Goal: Information Seeking & Learning: Learn about a topic

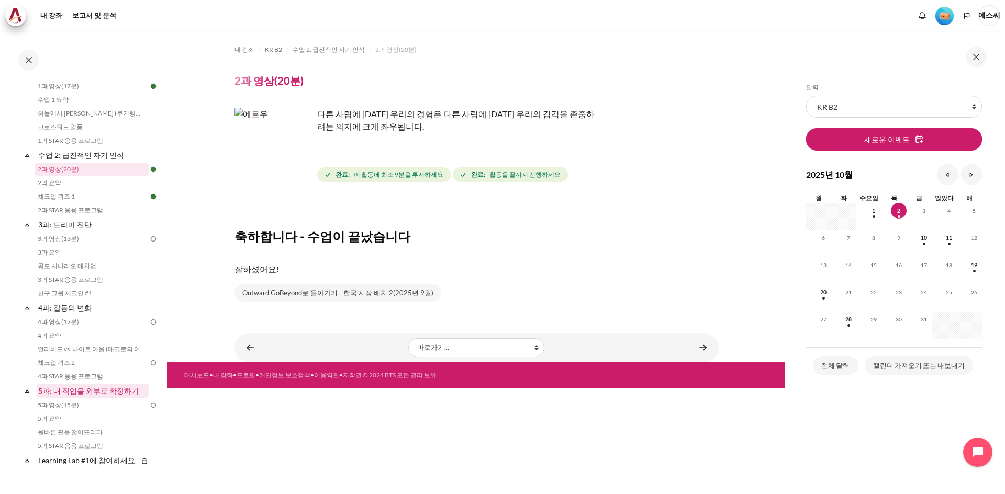
scroll to position [131, 0]
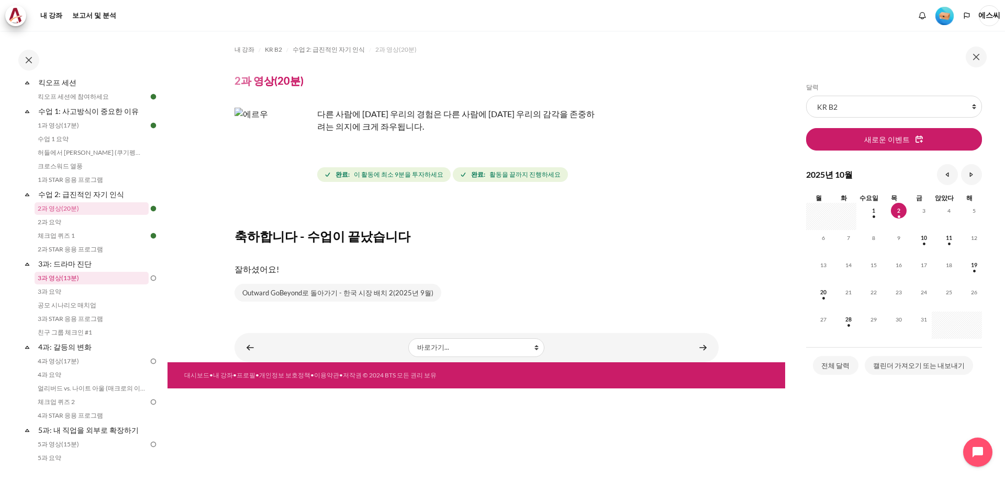
click at [100, 278] on link "3과 영상(13분)" at bounding box center [92, 278] width 114 height 13
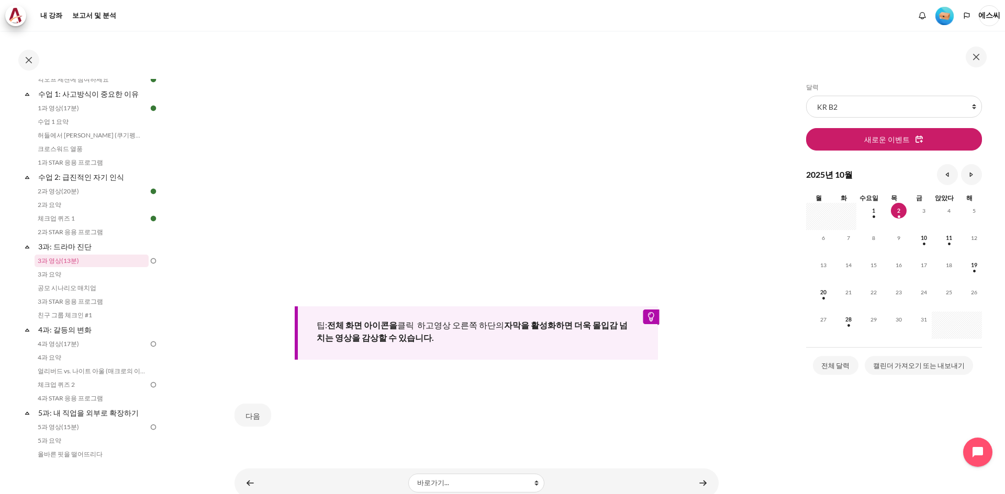
scroll to position [334, 0]
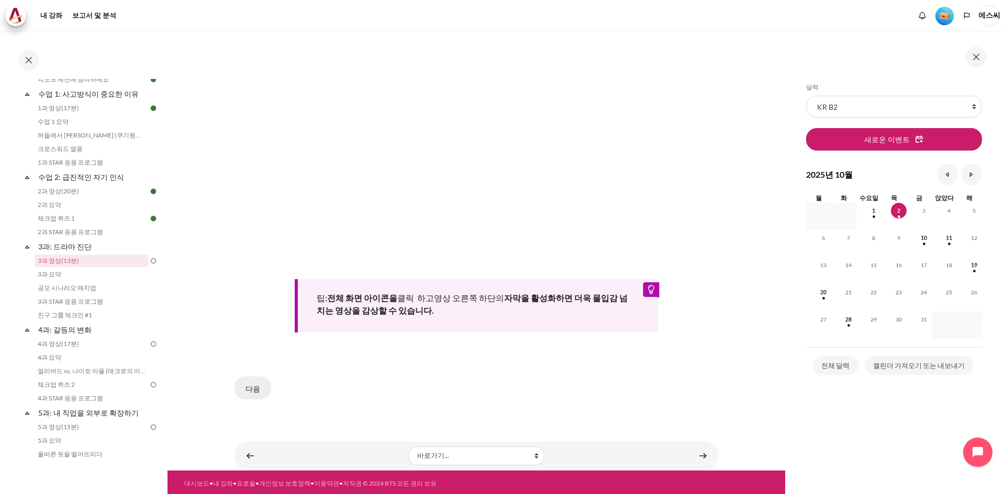
click at [259, 388] on button "다음" at bounding box center [252, 388] width 37 height 23
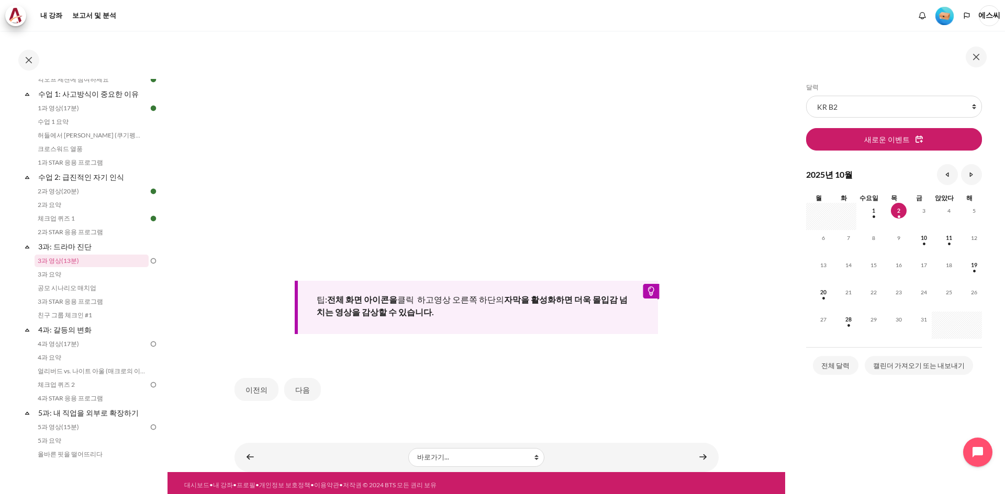
scroll to position [315, 0]
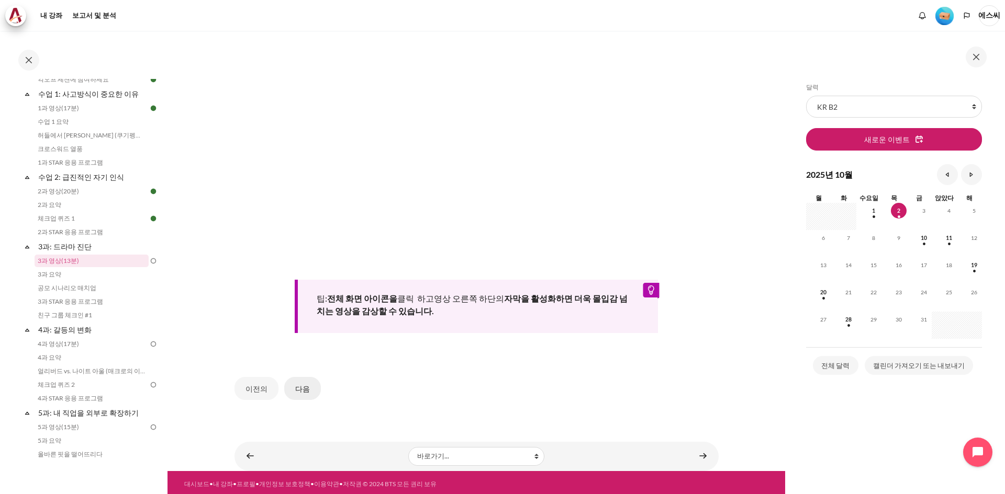
click at [298, 385] on font "다음" at bounding box center [302, 389] width 15 height 9
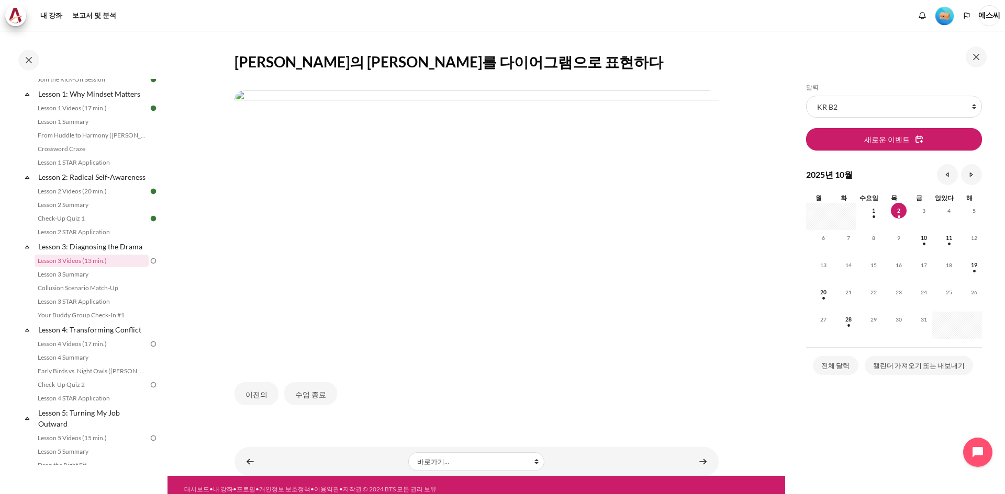
scroll to position [194, 0]
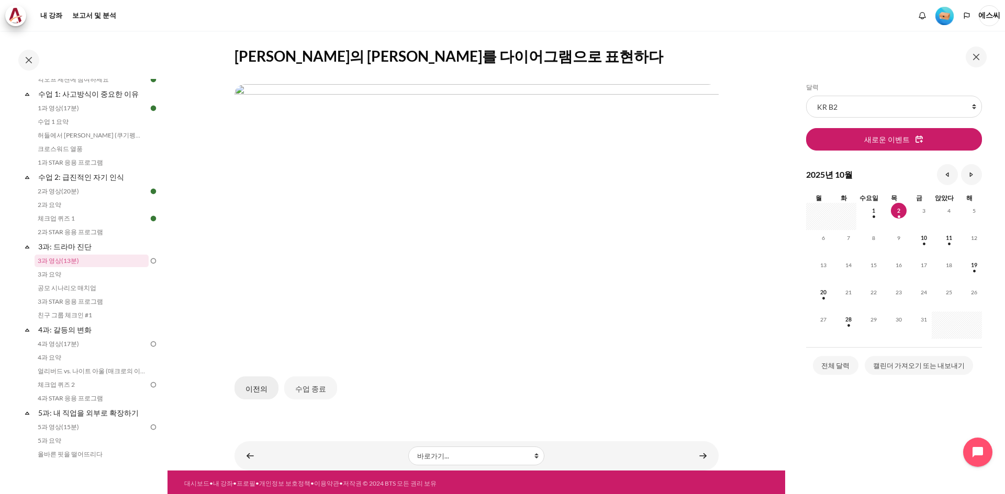
click at [249, 388] on font "이전의" at bounding box center [256, 389] width 22 height 9
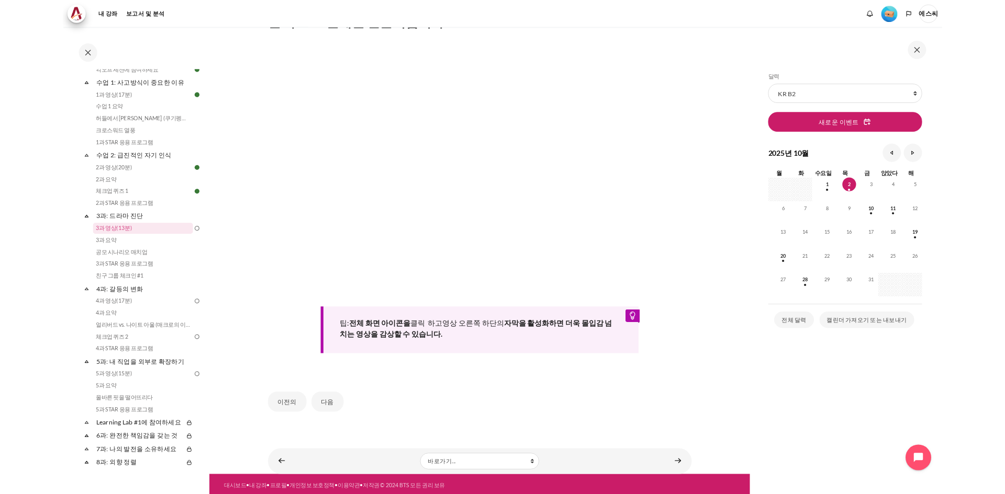
scroll to position [241, 0]
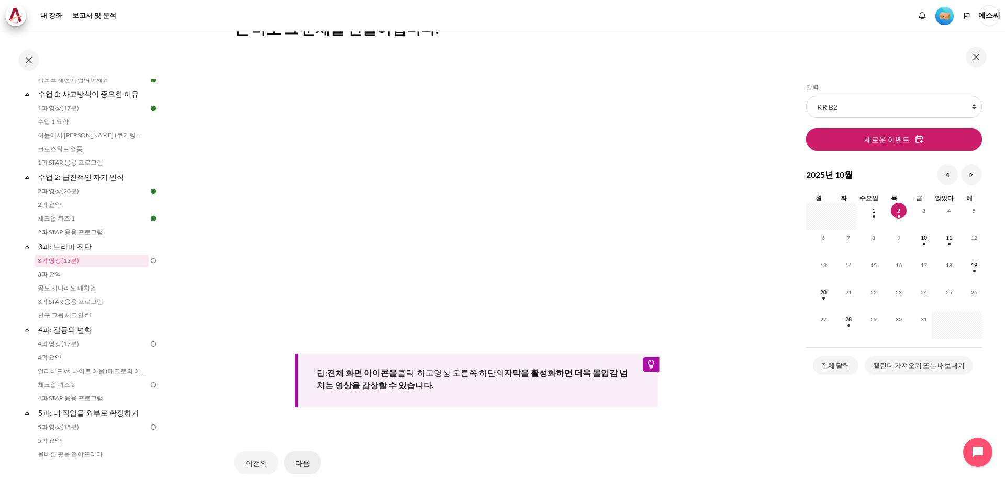
click at [307, 465] on button "다음" at bounding box center [302, 463] width 37 height 23
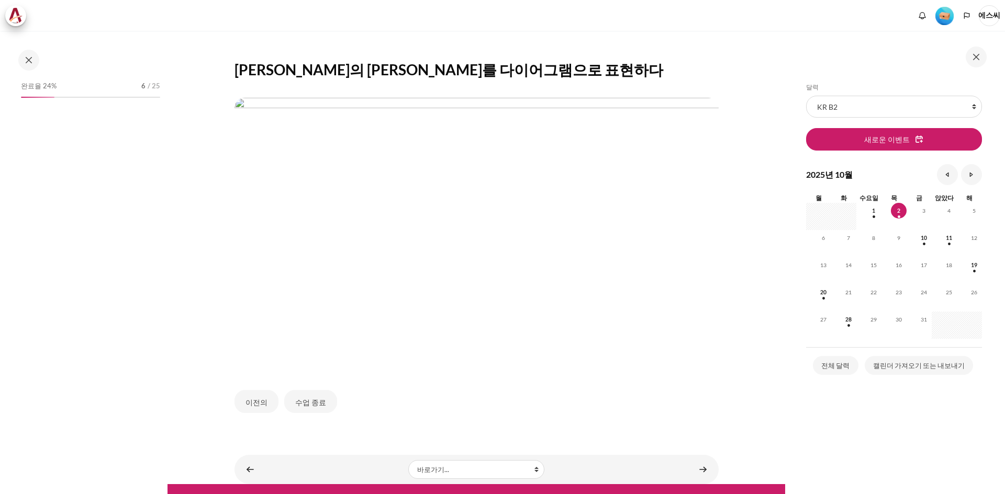
scroll to position [193, 0]
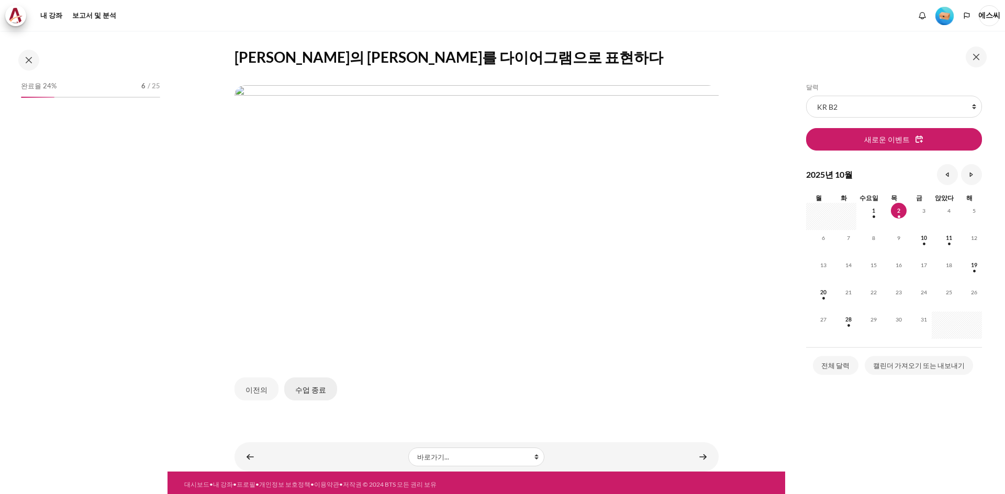
click at [309, 387] on font "수업 종료" at bounding box center [310, 390] width 31 height 9
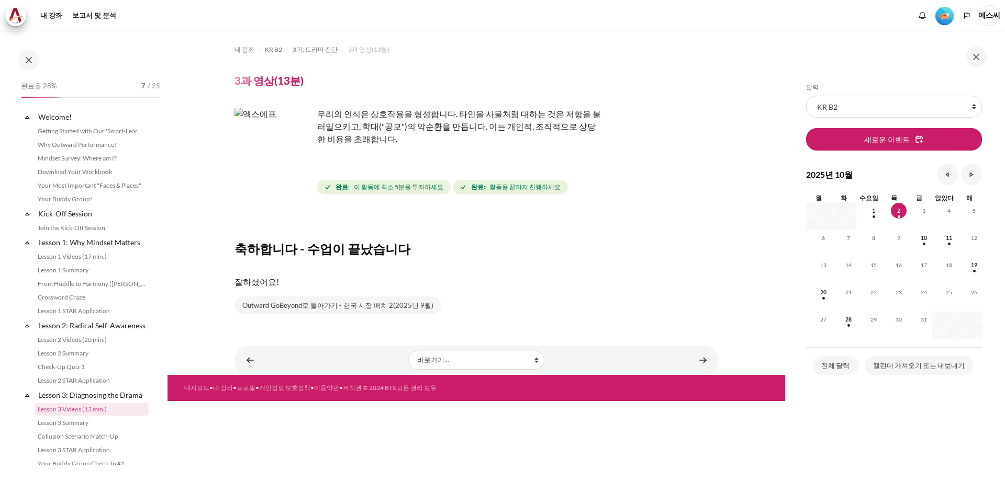
scroll to position [149, 0]
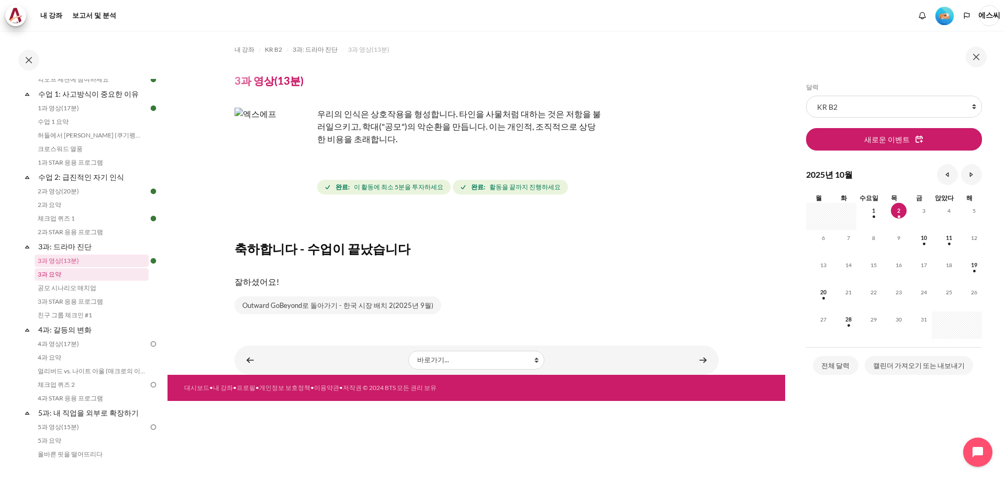
click at [54, 274] on font "3과 요약" at bounding box center [50, 275] width 24 height 8
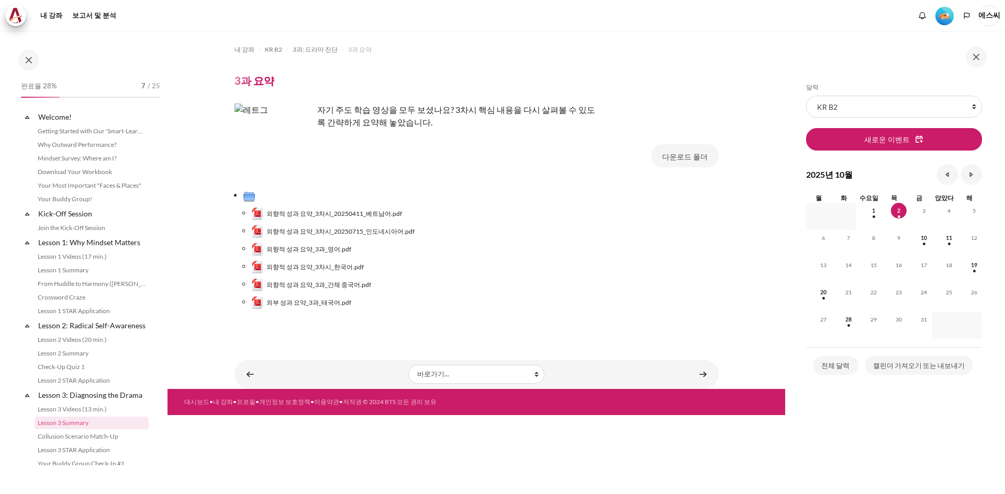
scroll to position [162, 0]
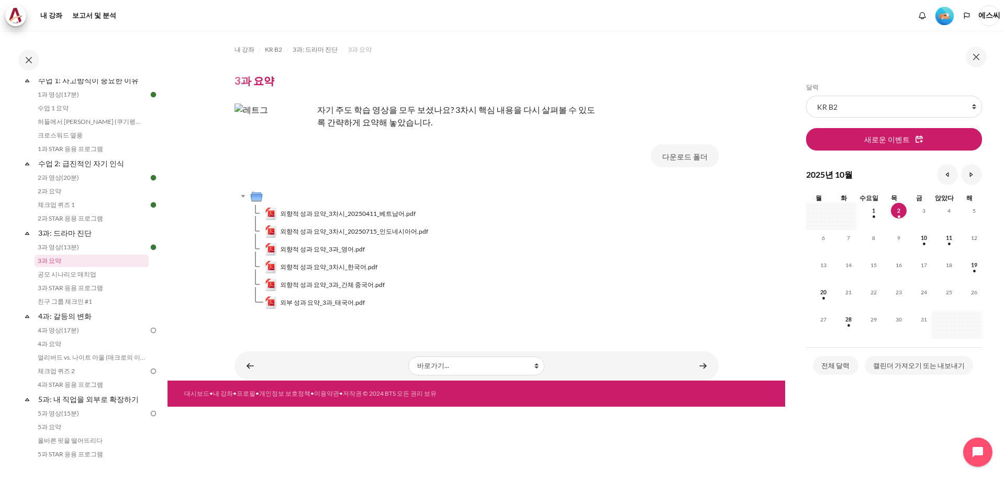
click at [335, 264] on font "외향적 성과 요약_3차시_한국어.pdf" at bounding box center [328, 267] width 97 height 8
click at [79, 278] on font "공모 시나리오 매치업" at bounding box center [67, 275] width 59 height 8
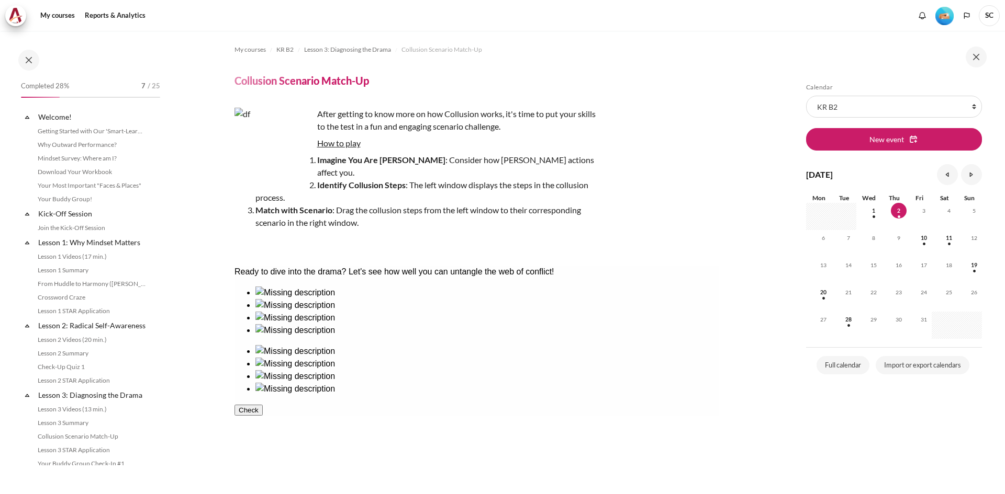
scroll to position [176, 0]
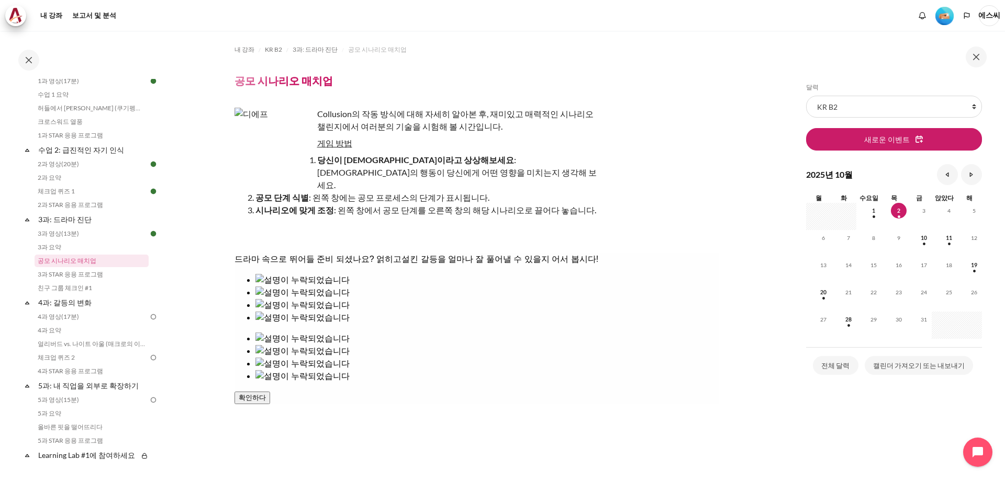
click at [296, 287] on div at bounding box center [486, 287] width 463 height 0
click at [350, 299] on div at bounding box center [486, 299] width 463 height 0
click at [421, 312] on div at bounding box center [486, 312] width 463 height 0
click at [280, 324] on div at bounding box center [486, 324] width 463 height 0
click at [269, 404] on button "확인하다" at bounding box center [252, 398] width 36 height 13
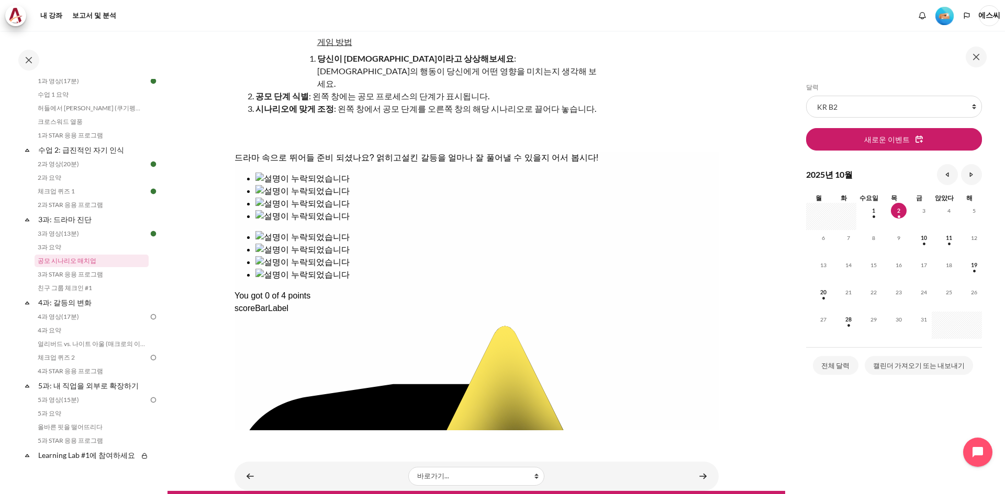
scroll to position [112, 0]
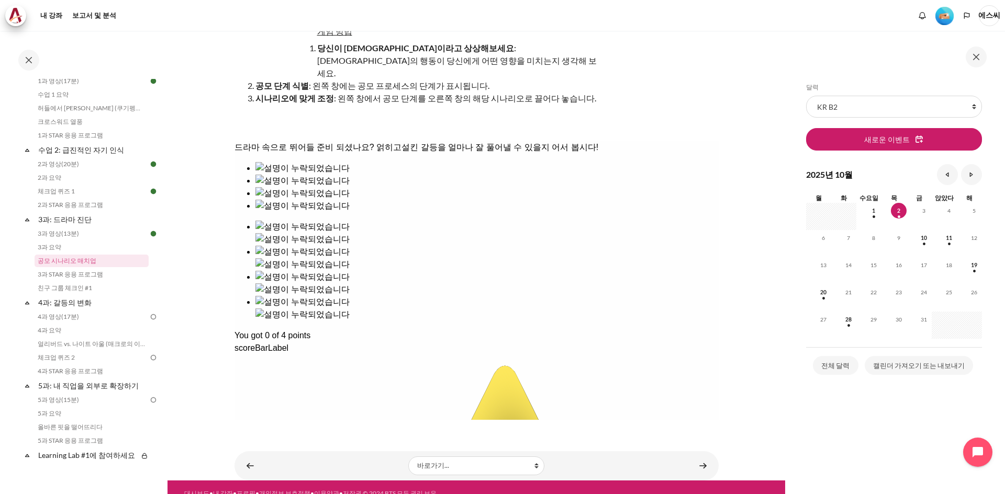
click at [525, 215] on div "드라마 속으로 뛰어들 준비 되셨나요? 얽히고설킨 갈등을 얼마나 잘 풀어낼 수 있을지 어서 봅시다! You got 0 of 4 points sc…" at bounding box center [476, 460] width 484 height 638
click at [527, 228] on div "드라마 속으로 뛰어들 준비 되셨나요? 얽히고설킨 갈등을 얼마나 잘 풀어낼 수 있을지 어서 봅시다! You got 0 of 4 points sc…" at bounding box center [476, 460] width 484 height 638
click at [285, 231] on div "드라마 속으로 뛰어들 준비 되셨나요? 얽히고설킨 갈등을 얼마나 잘 풀어낼 수 있을지 어서 봅시다! You got 0 of 4 points sc…" at bounding box center [476, 460] width 484 height 638
click at [284, 231] on div "드라마 속으로 뛰어들 준비 되셨나요? 얽히고설킨 갈등을 얼마나 잘 풀어낼 수 있을지 어서 봅시다! You got 0 of 4 points sc…" at bounding box center [476, 460] width 484 height 638
drag, startPoint x: 284, startPoint y: 231, endPoint x: 368, endPoint y: 227, distance: 83.9
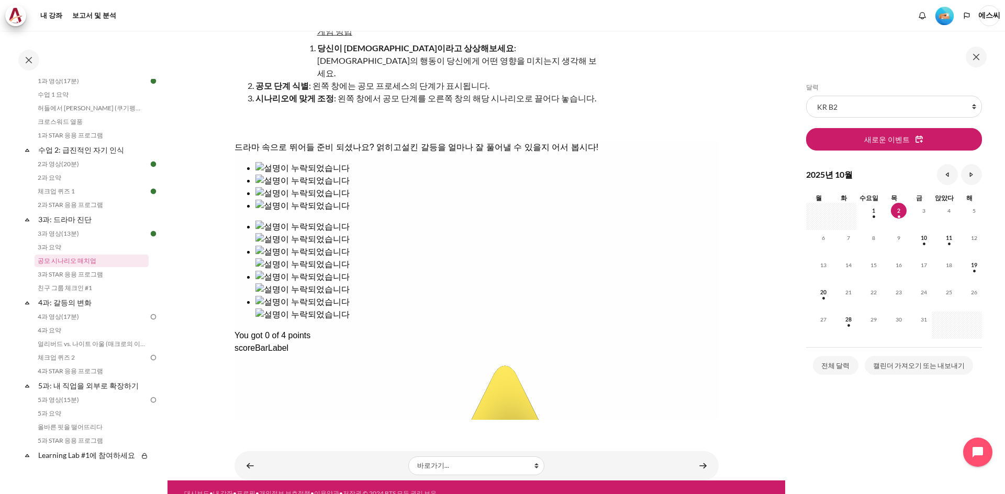
click at [284, 231] on div "드라마 속으로 뛰어들 준비 되셨나요? 얽히고설킨 갈등을 얼마나 잘 풀어낼 수 있을지 어서 봅시다! You got 0 of 4 points sc…" at bounding box center [476, 460] width 484 height 638
click at [374, 224] on div "드라마 속으로 뛰어들 준비 되셨나요? 얽히고설킨 갈등을 얼마나 잘 풀어낼 수 있을지 어서 봅시다! You got 0 of 4 points sc…" at bounding box center [476, 460] width 484 height 638
click at [401, 320] on div "드라마 속으로 뛰어들 준비 되셨나요? 얽히고설킨 갈등을 얼마나 잘 풀어낼 수 있을지 어서 봅시다! You got 0 of 4 points sc…" at bounding box center [476, 460] width 484 height 638
drag, startPoint x: 345, startPoint y: 223, endPoint x: 363, endPoint y: 241, distance: 24.8
click at [364, 239] on div "드라마 속으로 뛰어들 준비 되셨나요? 얽히고설킨 갈등을 얼마나 잘 풀어낼 수 있을지 어서 봅시다! You got 0 of 4 points sc…" at bounding box center [476, 460] width 484 height 638
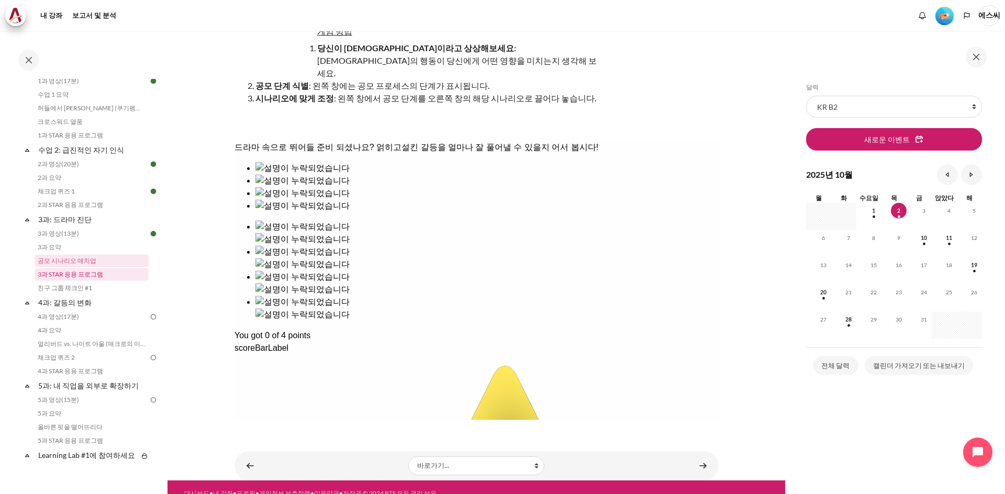
click at [74, 279] on link "3과 STAR 응용 프로그램" at bounding box center [92, 274] width 114 height 13
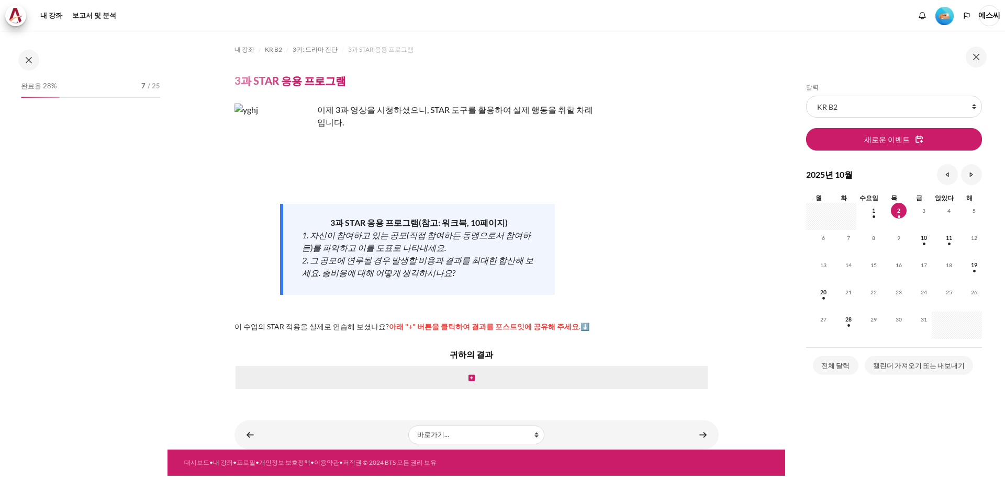
scroll to position [189, 0]
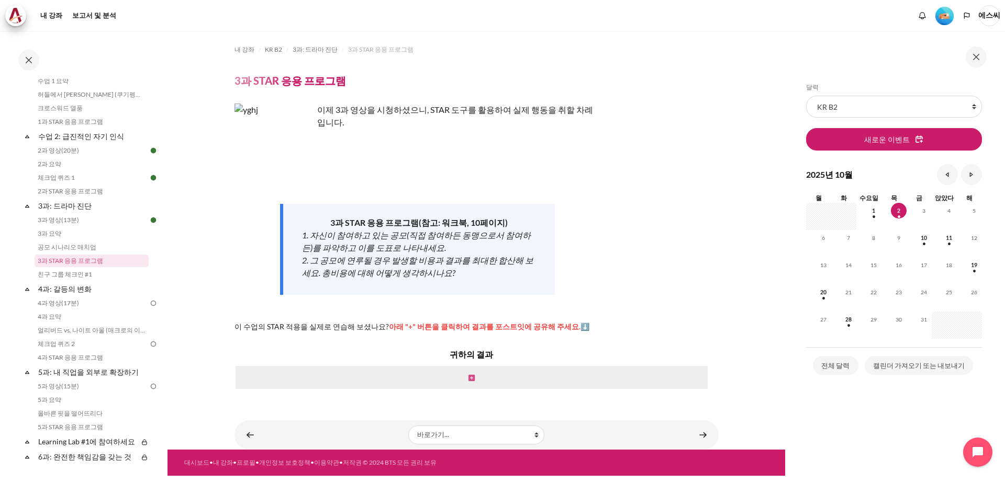
click at [474, 375] on icon "콘텐츠" at bounding box center [471, 378] width 6 height 7
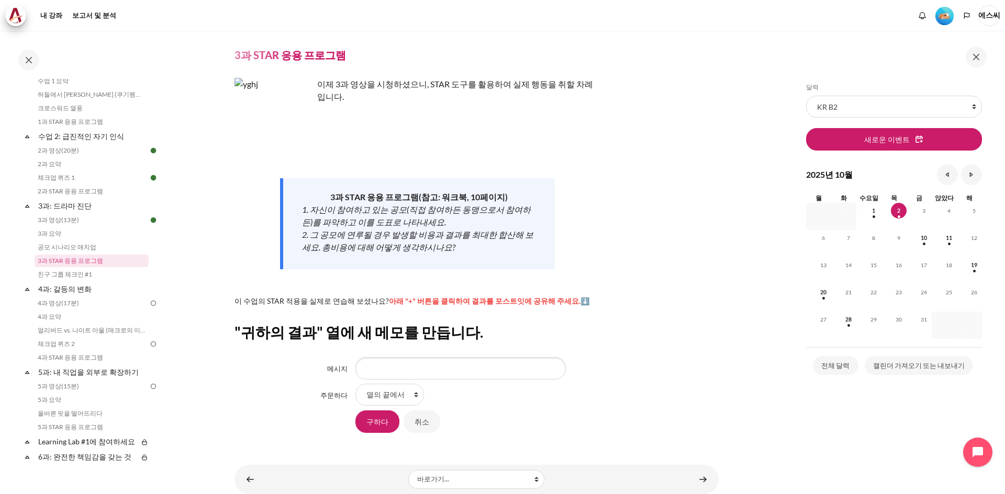
scroll to position [39, 0]
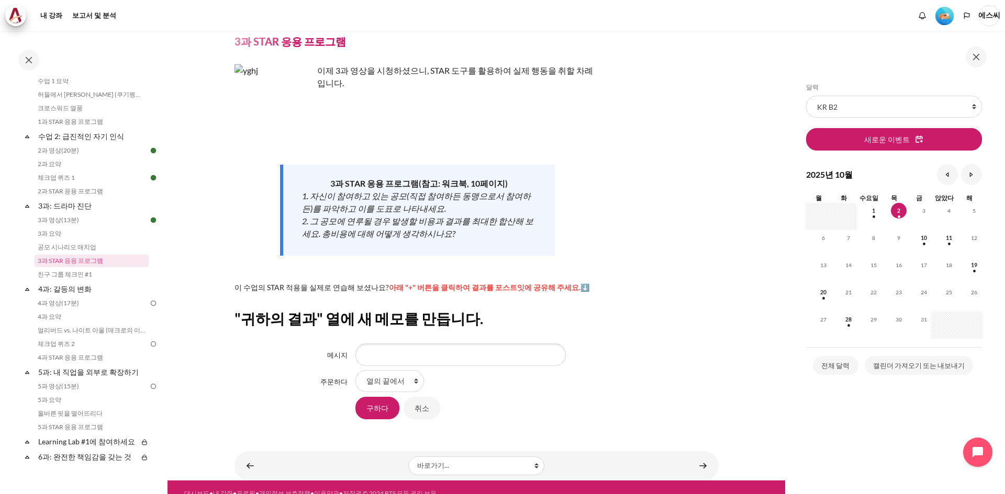
click at [331, 110] on p "콘텐츠" at bounding box center [417, 116] width 366 height 13
click at [424, 216] on font "2. 그 공모에 연루될 경우 발생할 비용과 결과를 최대한 합산해 보세요. 총비용에 대해 어떻게 생각하시나요?" at bounding box center [417, 227] width 231 height 22
click at [376, 216] on div "2. 그 공모에 연루될 경우 발생할 비용과 결과를 최대한 합산해 보세요. 총비용에 대해 어떻게 생각하시나요?" at bounding box center [419, 227] width 234 height 25
click at [432, 283] on font "아래 "+" 버튼을 클릭하여 결과를 포스트잇에 공유해 주세요.⬇️" at bounding box center [489, 287] width 200 height 9
click at [282, 310] on font ""귀하의 결과" 열에 새 메모를 만듭니다." at bounding box center [358, 319] width 249 height 18
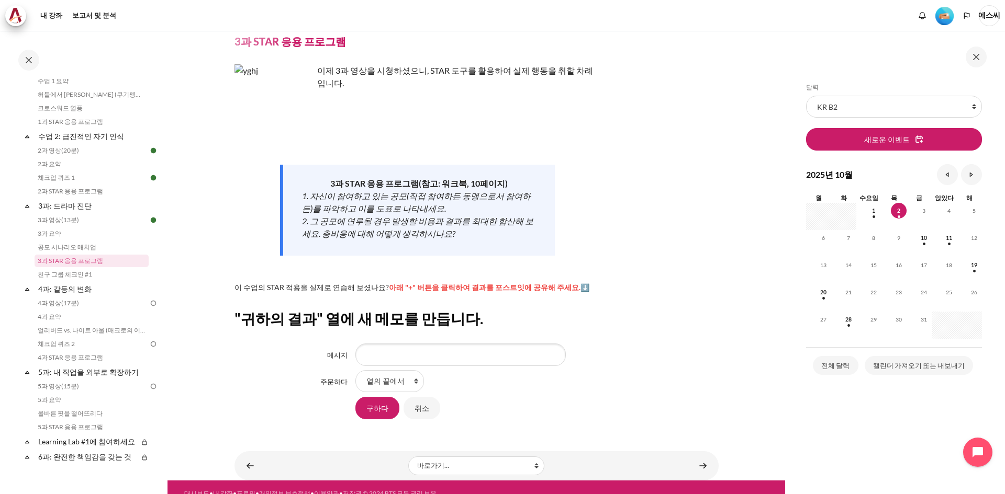
click at [378, 310] on font ""귀하의 결과" 열에 새 메모를 만듭니다." at bounding box center [358, 319] width 249 height 18
click at [382, 344] on input "메시지" at bounding box center [460, 355] width 210 height 22
click at [371, 397] on input "구하다" at bounding box center [377, 408] width 44 height 22
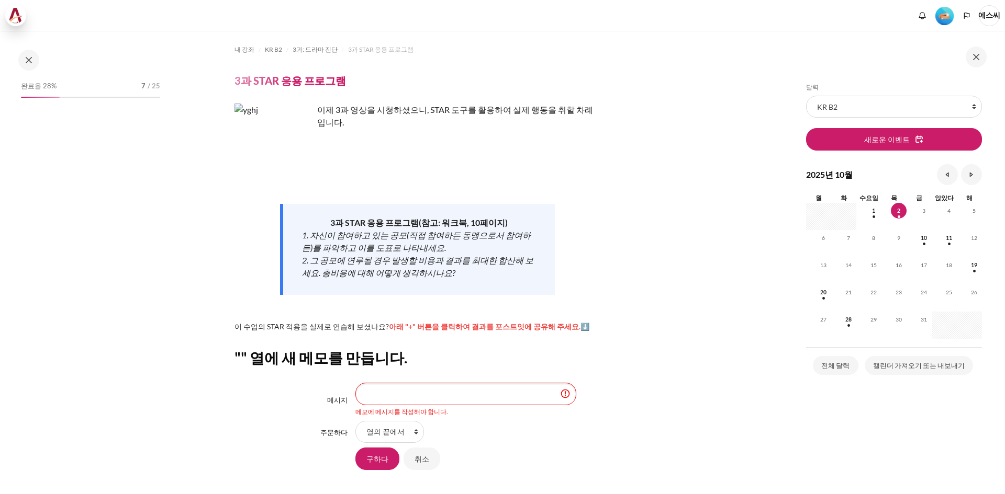
scroll to position [189, 0]
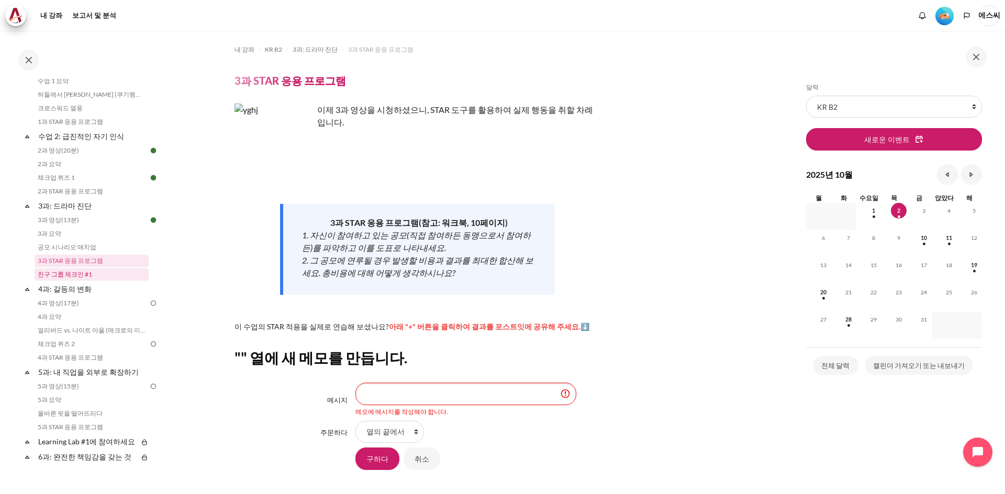
click at [78, 276] on font "친구 그룹 체크인 #1" at bounding box center [65, 275] width 54 height 8
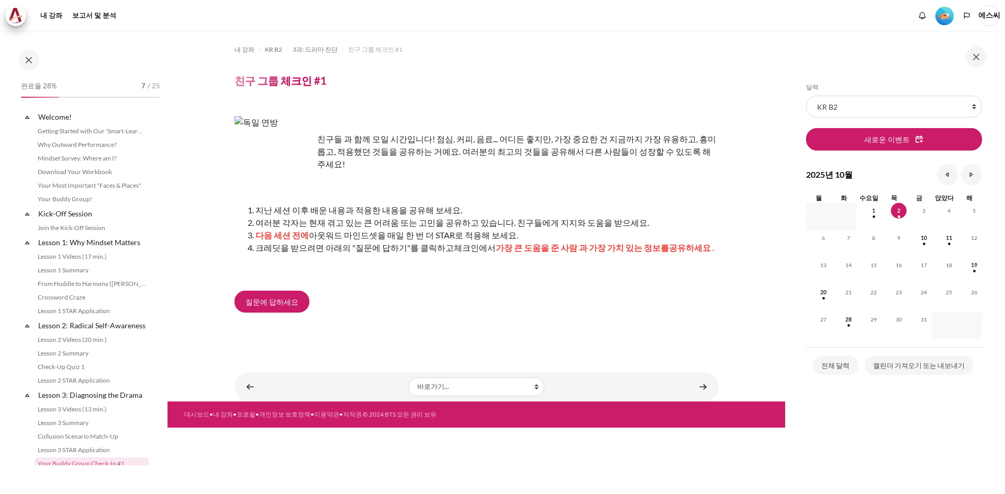
scroll to position [203, 0]
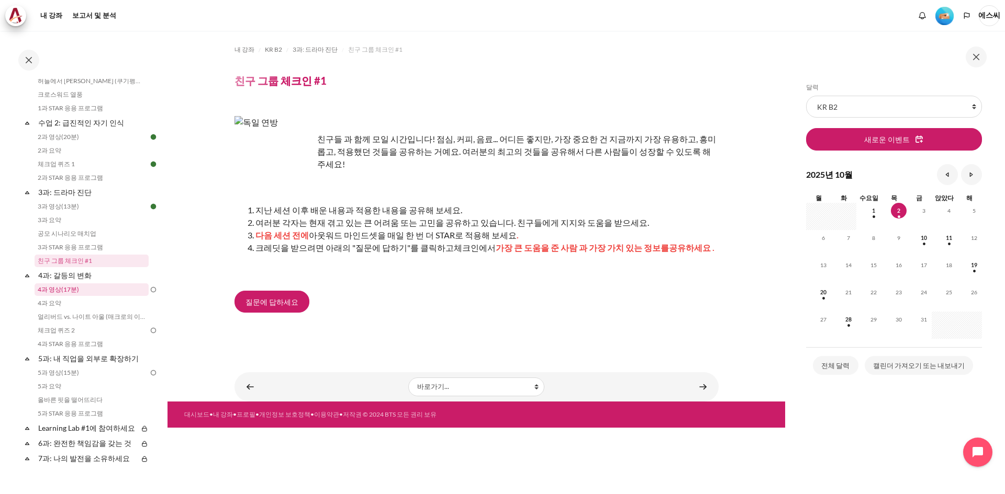
click at [62, 293] on font "4과 영상(17분)" at bounding box center [58, 290] width 41 height 8
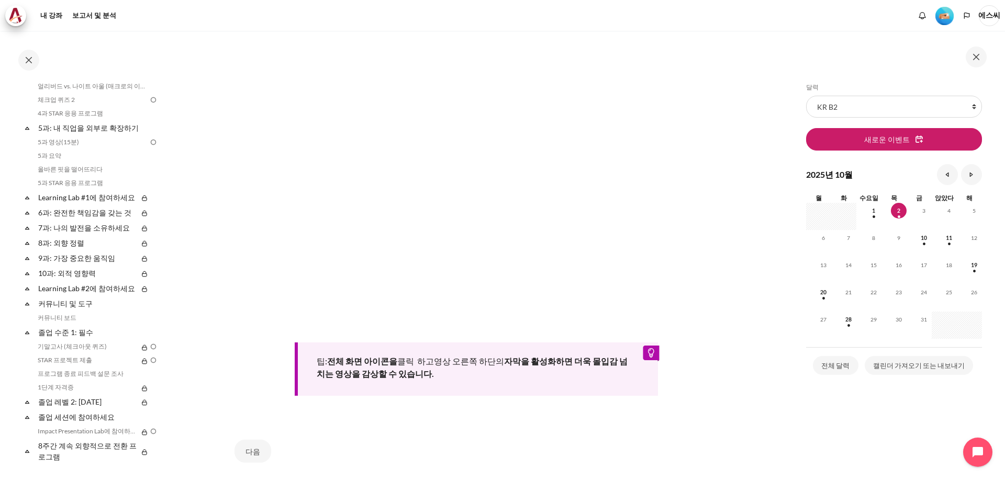
scroll to position [302, 0]
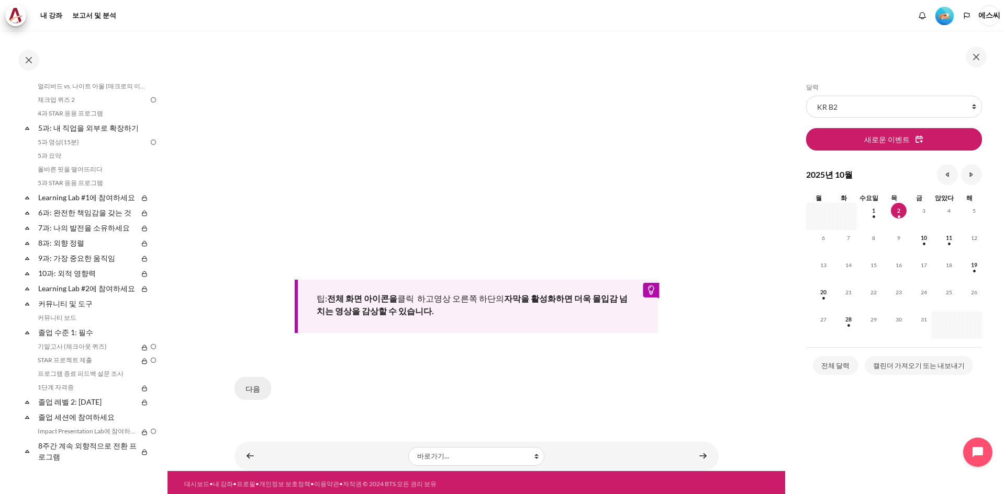
click at [257, 385] on font "다음" at bounding box center [252, 389] width 15 height 9
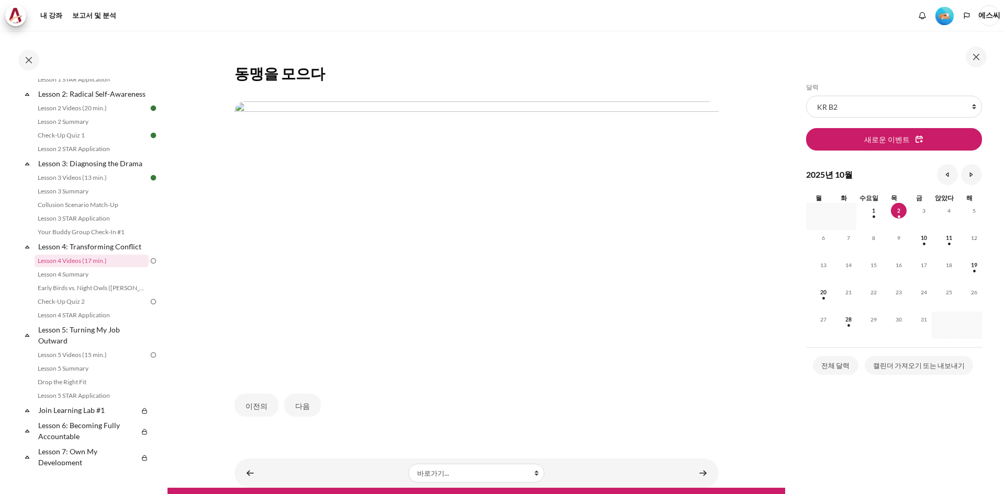
scroll to position [182, 0]
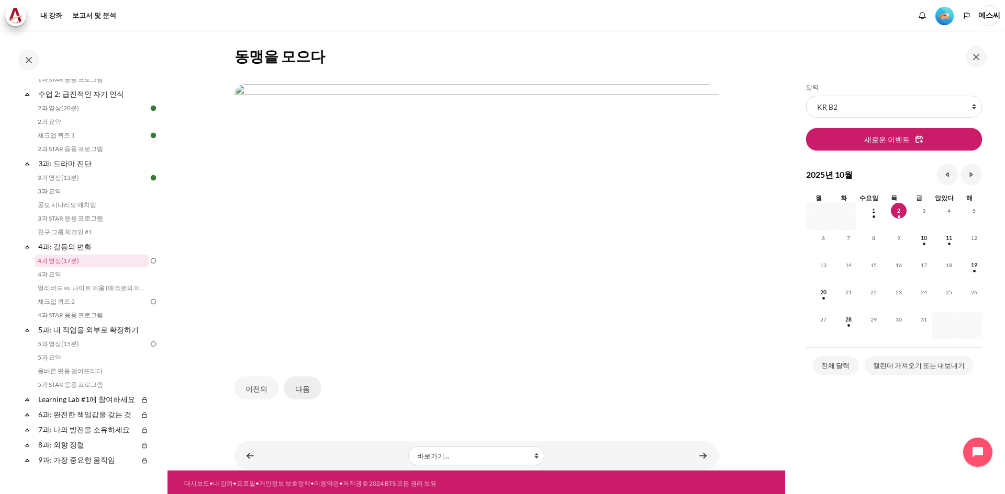
click at [310, 380] on button "다음" at bounding box center [302, 388] width 37 height 23
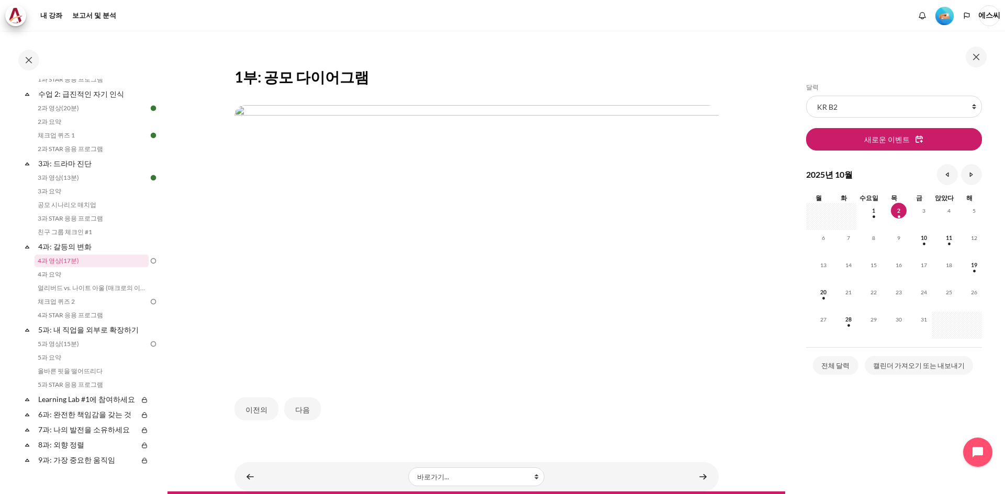
scroll to position [182, 0]
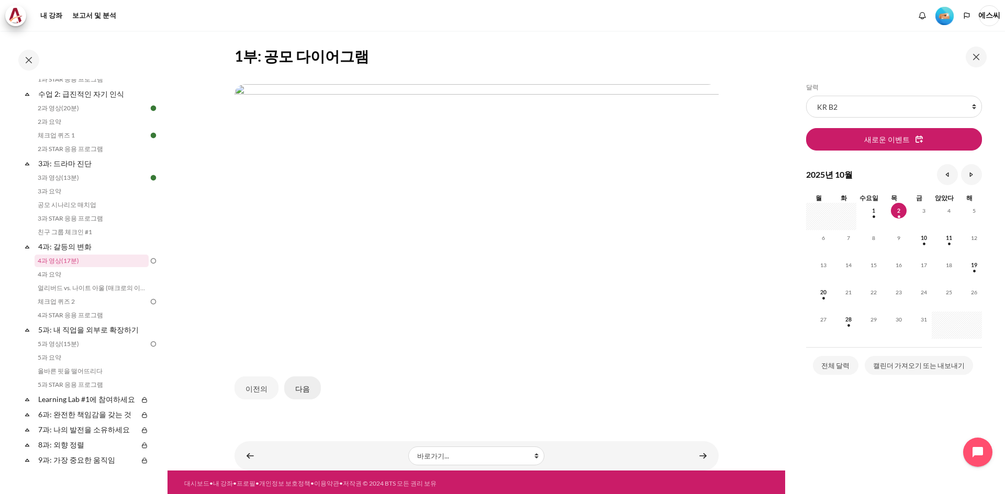
click at [309, 386] on button "다음" at bounding box center [302, 388] width 37 height 23
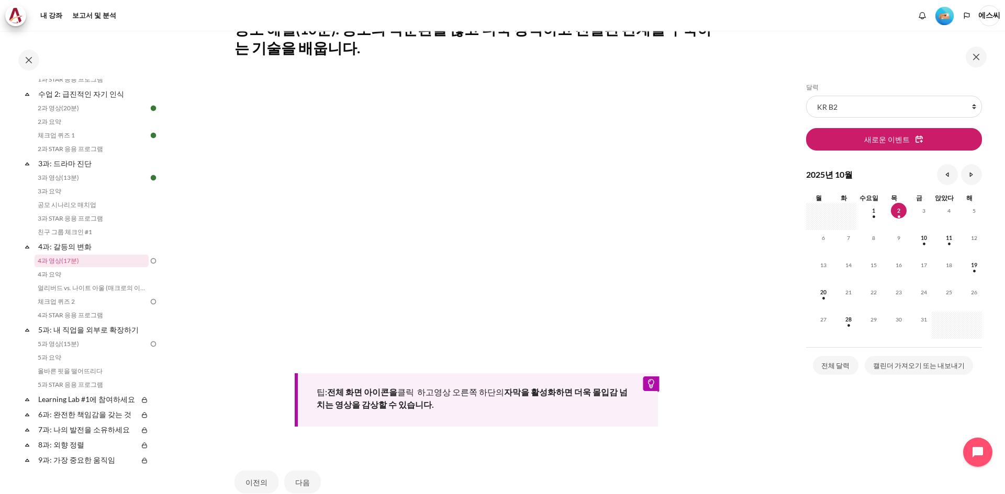
scroll to position [209, 0]
click at [65, 275] on link "4과 요약" at bounding box center [92, 274] width 114 height 13
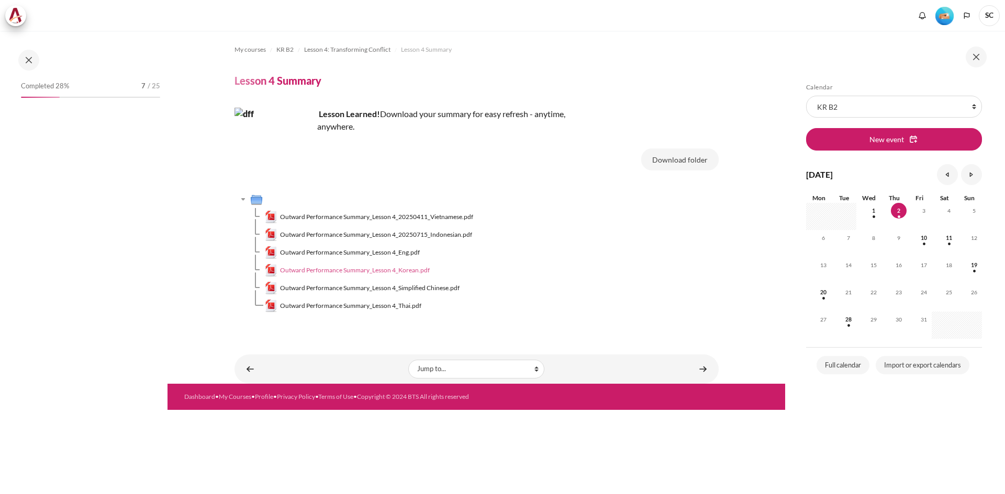
click at [400, 271] on span "Outward Performance Summary_Lesson 4_Korean.pdf" at bounding box center [355, 270] width 150 height 9
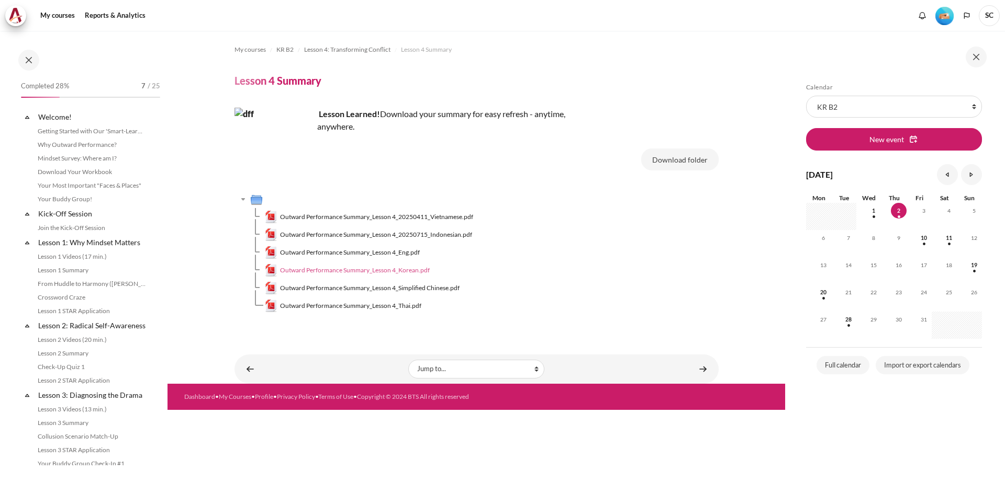
scroll to position [245, 0]
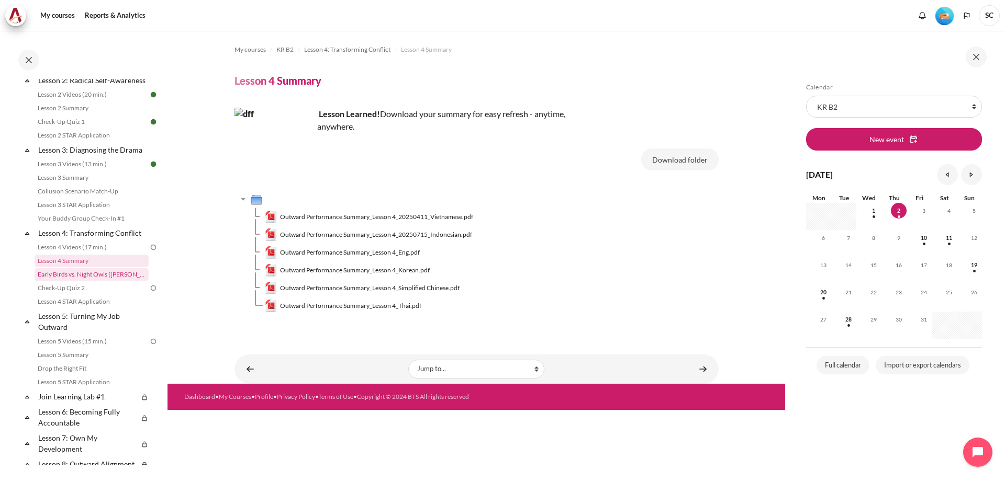
click at [83, 281] on link "Early Birds vs. Night Owls ([PERSON_NAME]'s Story)" at bounding box center [92, 274] width 114 height 13
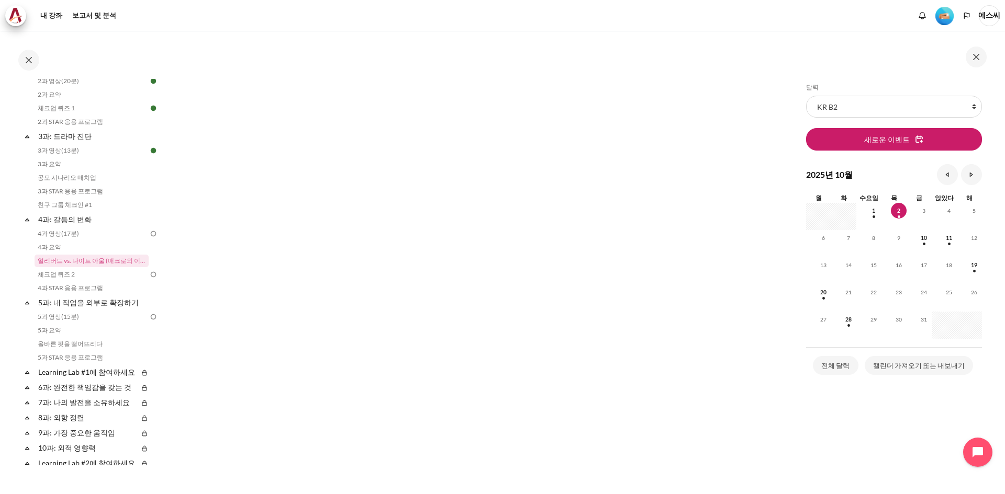
scroll to position [576, 0]
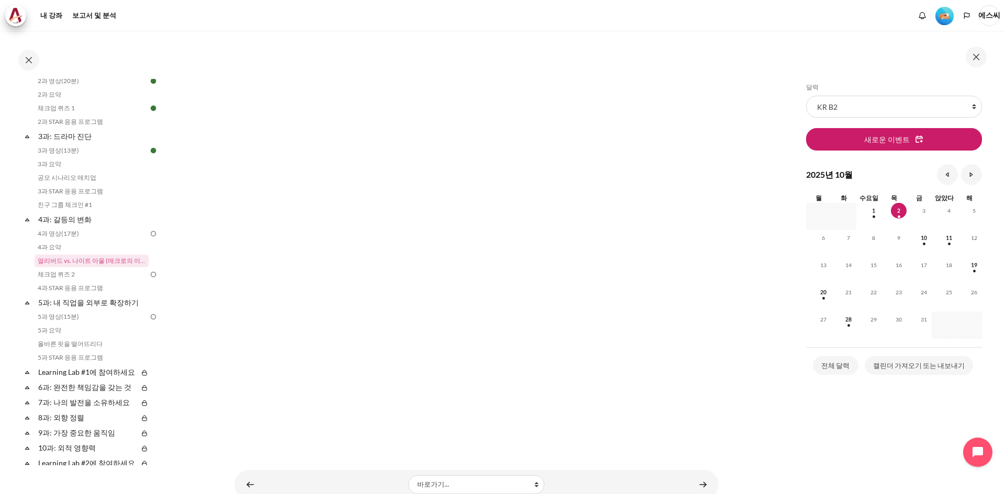
click at [65, 268] on link "체크업 퀴즈 2" at bounding box center [92, 274] width 114 height 13
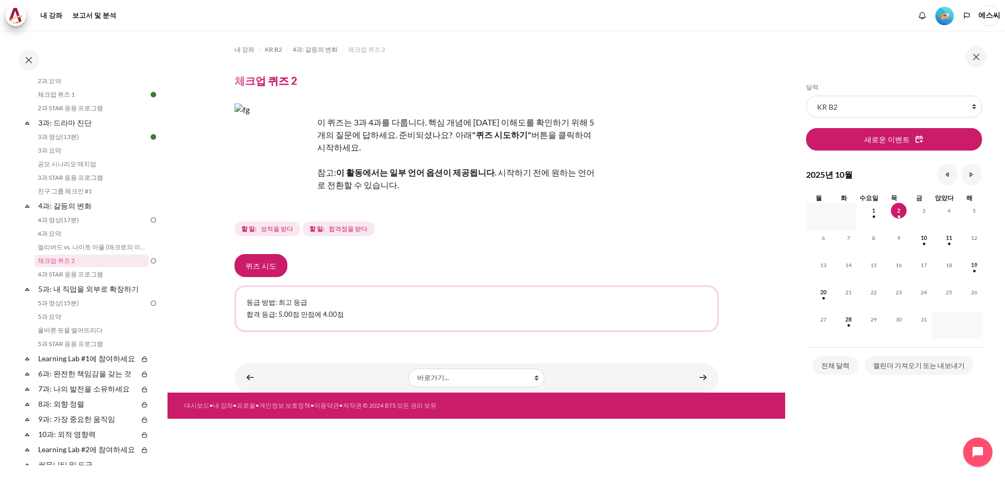
scroll to position [262, 0]
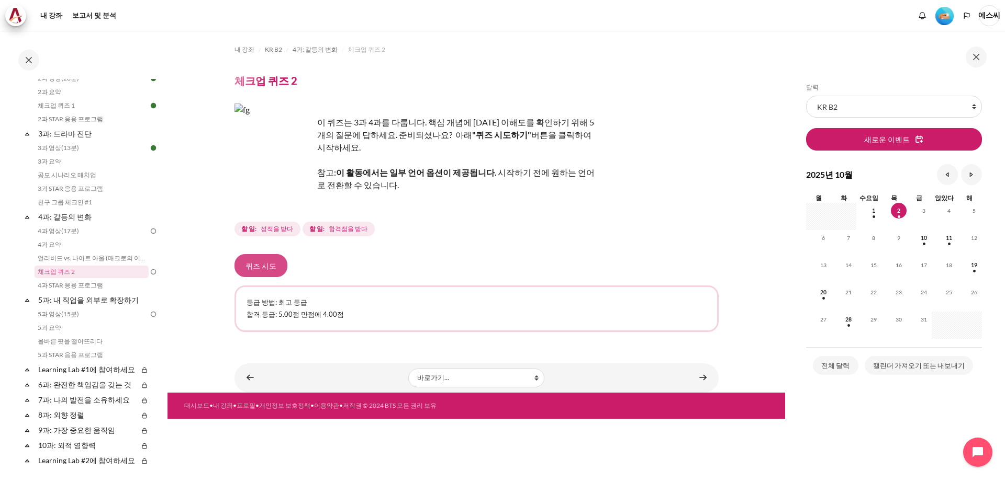
click at [255, 260] on button "퀴즈 시도" at bounding box center [260, 265] width 53 height 23
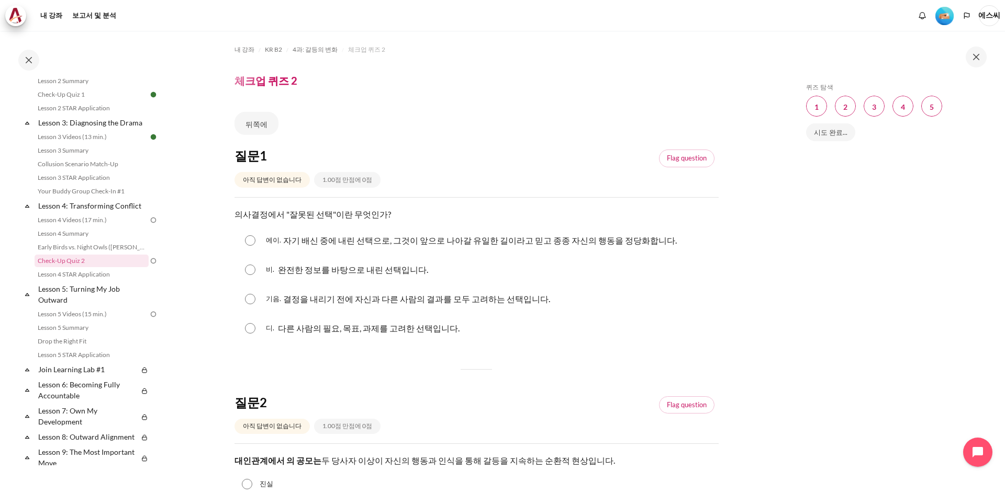
scroll to position [262, 0]
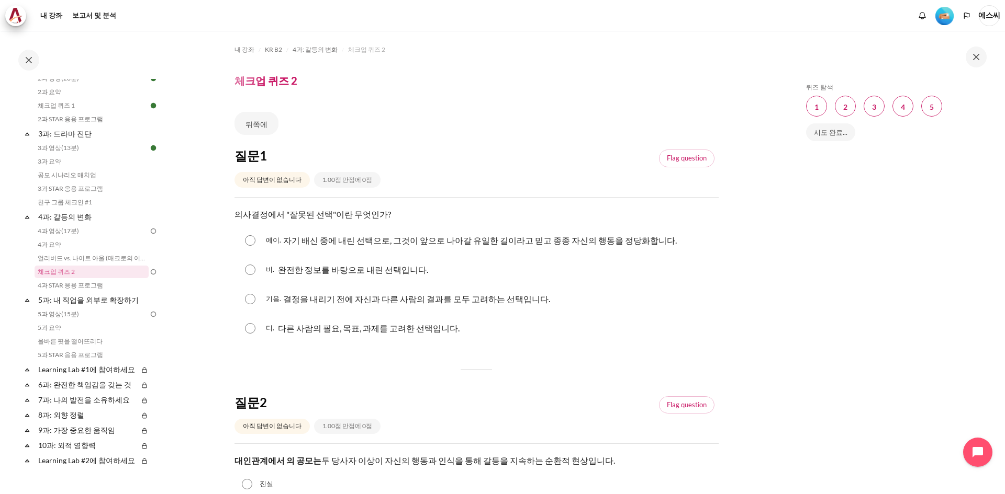
drag, startPoint x: 712, startPoint y: 231, endPoint x: 210, endPoint y: 293, distance: 505.6
click at [261, 246] on div "에이. 자기 배신 중에 내린 선택으로, 그것이 앞으로 나아갈 유일한 길이라고 믿고 종종 자신의 행동을 정당화합니다." at bounding box center [476, 240] width 484 height 27
click at [254, 238] on input "콘텐츠" at bounding box center [250, 240] width 10 height 10
radio input "true"
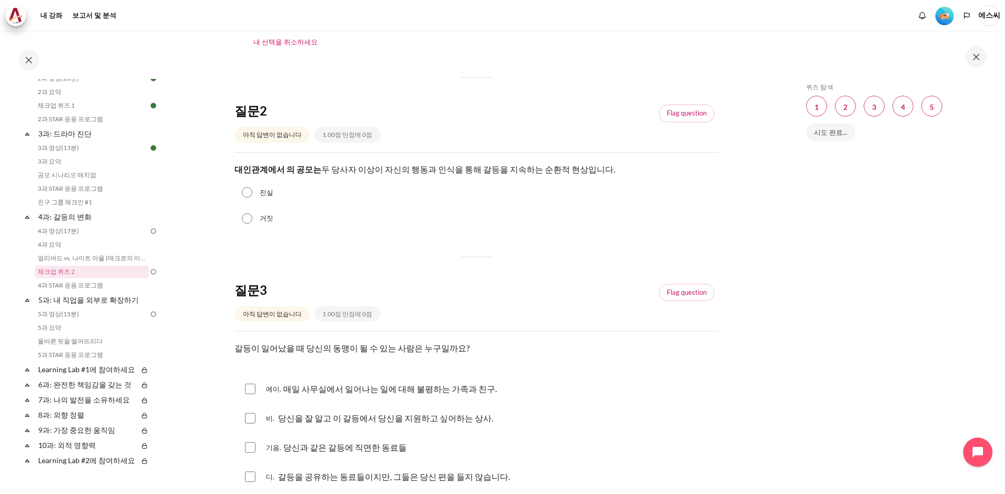
scroll to position [314, 0]
click at [250, 193] on input "진실" at bounding box center [247, 192] width 10 height 10
radio input "true"
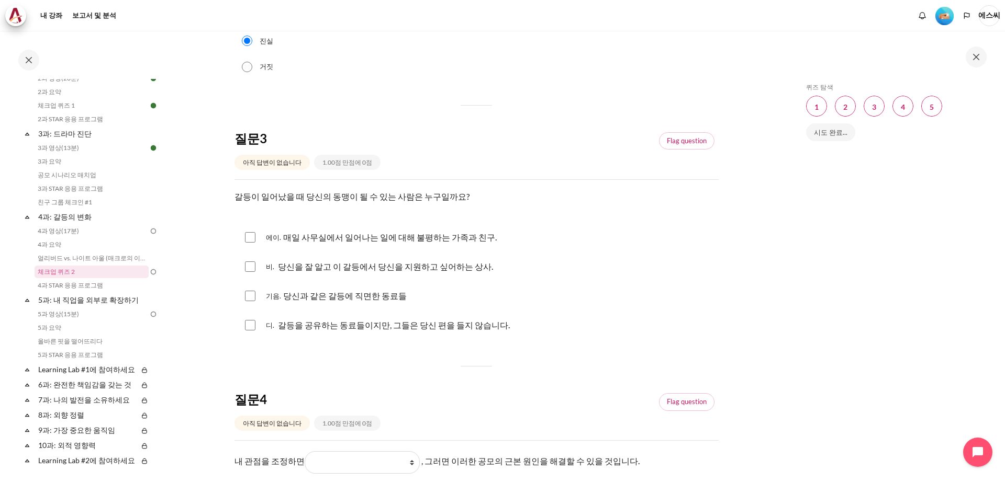
scroll to position [471, 0]
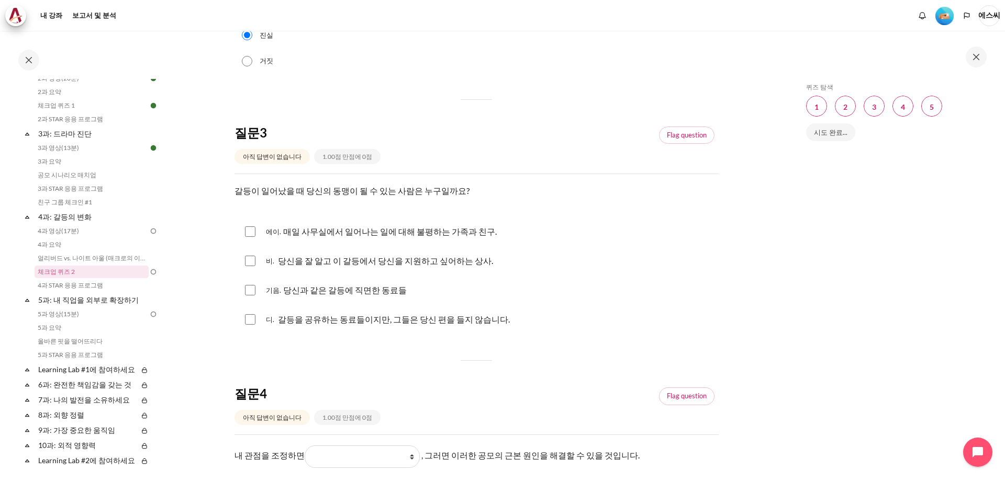
click at [255, 257] on div "비. 당신을 잘 알고 이 갈등에서 당신을 지원하고 싶어하는 상사." at bounding box center [476, 260] width 484 height 27
click at [254, 261] on input "콘텐츠" at bounding box center [250, 261] width 10 height 10
checkbox input "true"
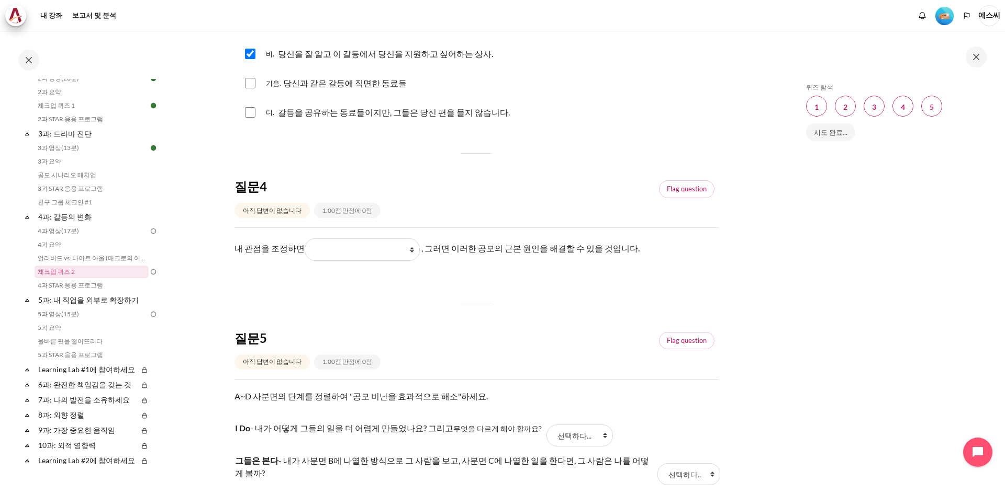
scroll to position [733, 0]
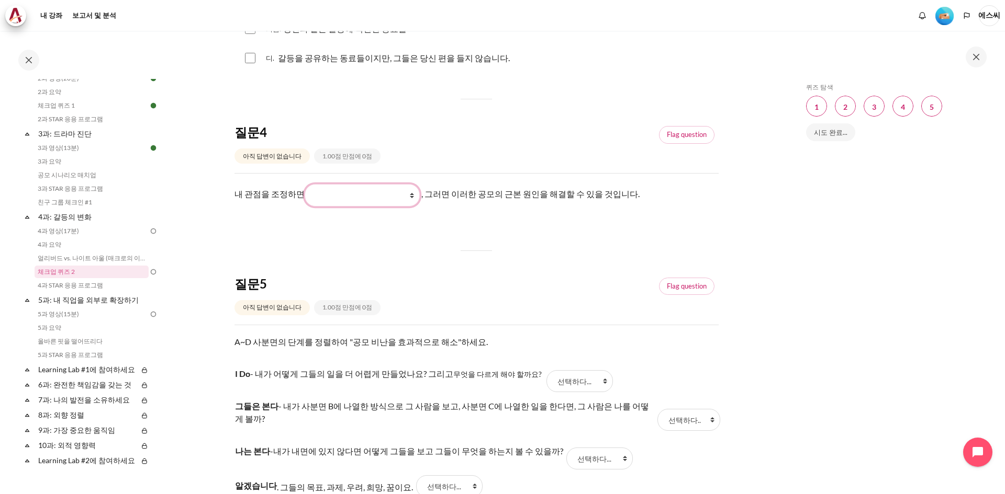
click at [388, 198] on select "내가 하는 일 그들이 하는 일 그들이 보고 느끼는 것 그들이 하는 일에 대해 내가 보고 느낀 것" at bounding box center [362, 195] width 115 height 22
select select "3"
click at [305, 184] on select "내가 하는 일 그들이 하는 일 그들이 보고 느끼는 것 그들이 하는 일에 대해 내가 보고 느낀 것" at bounding box center [362, 195] width 115 height 22
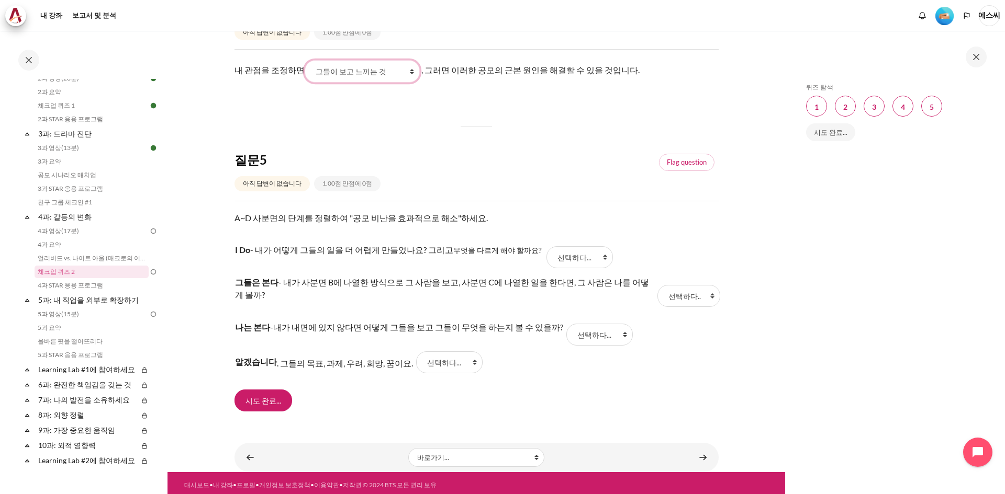
scroll to position [861, 0]
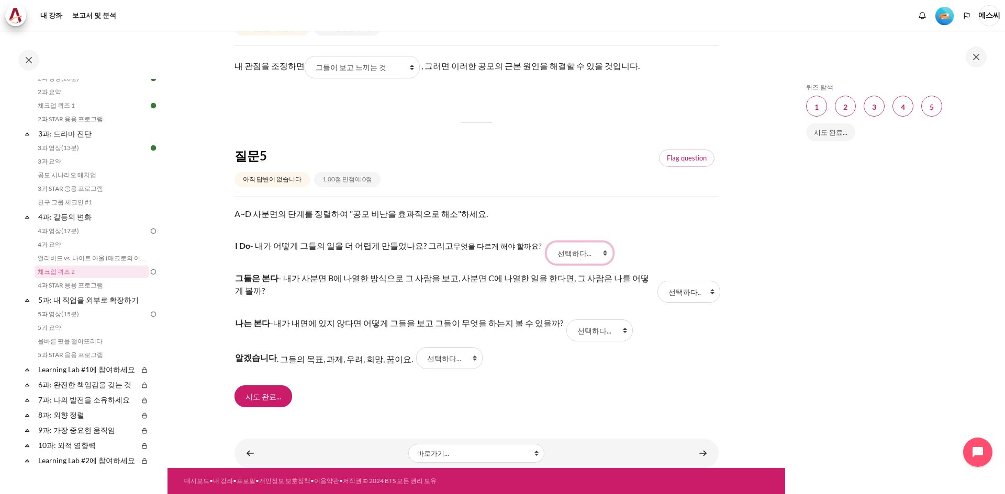
click at [572, 257] on select "선택하다... 기음 비 디 에이" at bounding box center [579, 253] width 66 height 22
click at [667, 271] on tr "그들은 본다 - 내가 사분면 B에 나열한 방식으로 그 사람을 보고, 사분면 C에 나열한 일을 한다면, 그 사람은 나를 어떻게 볼까? 답변 2 …" at bounding box center [476, 291] width 484 height 45
click at [568, 333] on select "선택하다... 기음 비 디 에이" at bounding box center [599, 331] width 66 height 22
click at [373, 290] on p "그들은 본다 - 내가 사분면 B에 나열한 방식으로 그 사람을 보고, 사분면 C에 나열한 일을 한다면, 그 사람은 나를 어떻게 볼까?" at bounding box center [444, 284] width 419 height 25
click at [687, 299] on select "선택하다... 기음 비 디 에이" at bounding box center [688, 292] width 63 height 22
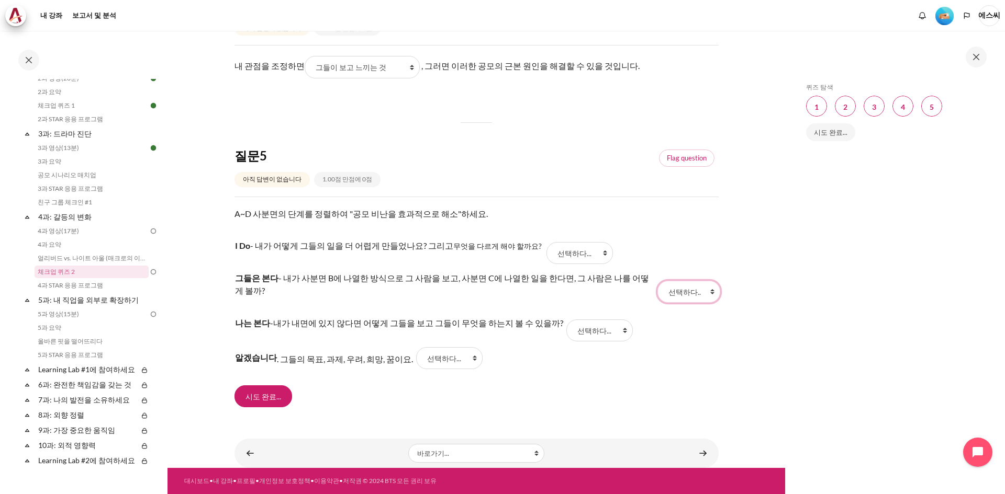
select select "3"
click at [657, 281] on select "선택하다... 기음 비 디 에이" at bounding box center [688, 292] width 63 height 22
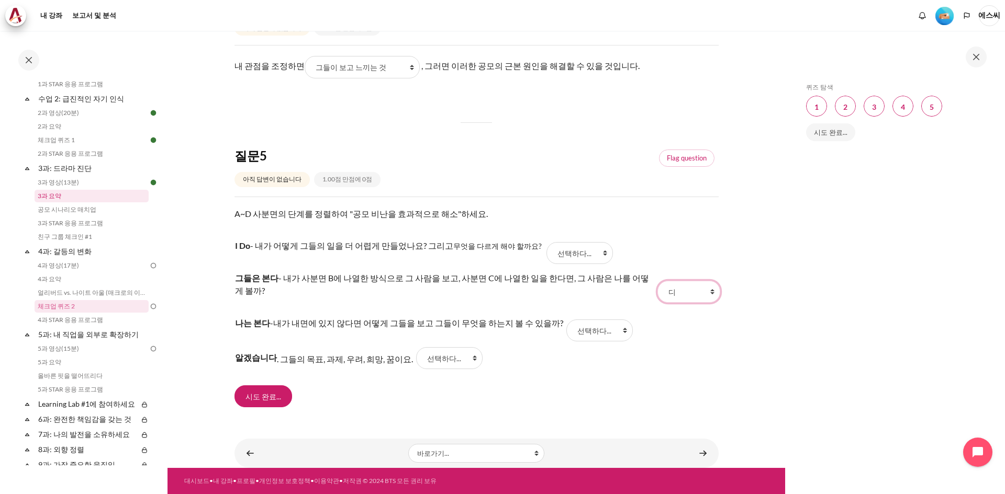
scroll to position [209, 0]
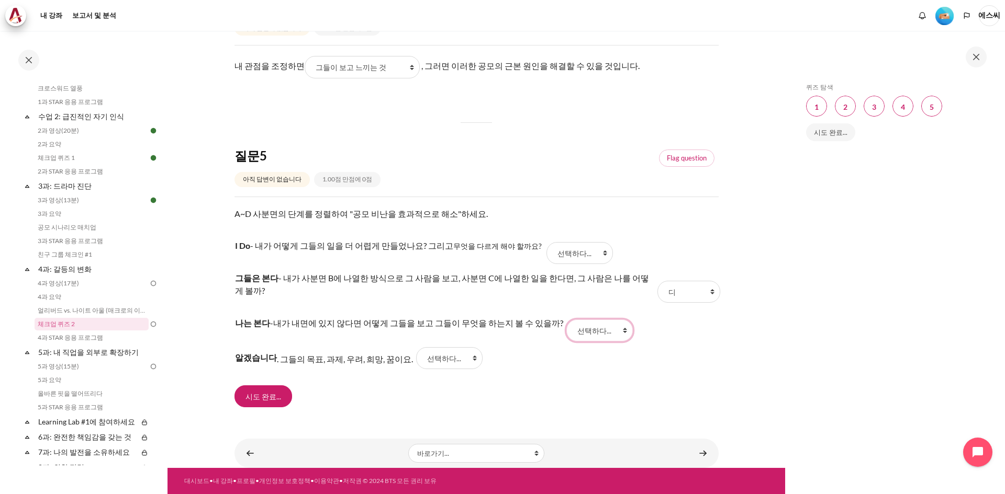
click at [578, 330] on select "선택하다... 기음 비 디 에이" at bounding box center [599, 331] width 66 height 22
select select "2"
click at [566, 320] on select "선택하다... 기음 비 디 에이" at bounding box center [599, 331] width 66 height 22
click at [557, 253] on select "선택하다... 기음 비 디 에이" at bounding box center [579, 253] width 66 height 22
select select "1"
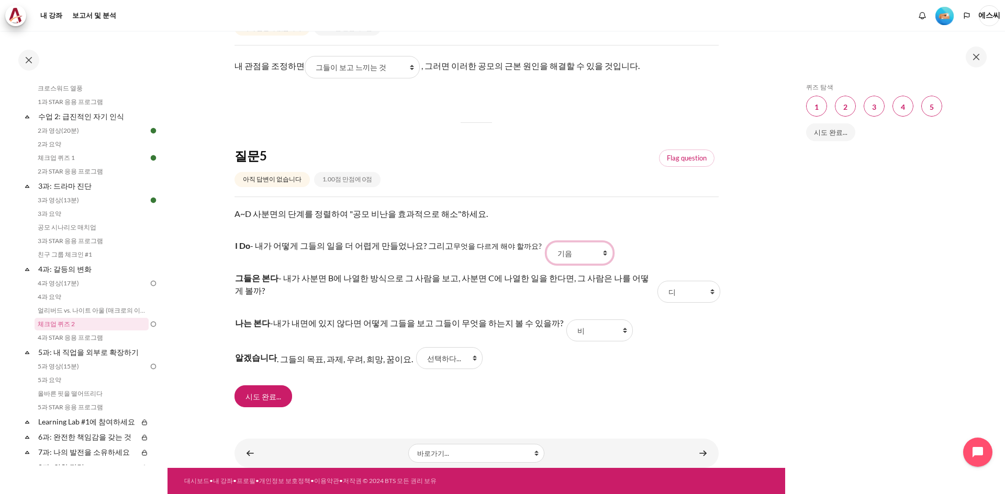
click at [546, 242] on select "선택하다... 기음 비 디 에이" at bounding box center [579, 253] width 66 height 22
click at [450, 362] on select "선택하다... 기음 비 디 에이" at bounding box center [449, 358] width 66 height 22
select select "4"
click at [416, 347] on select "선택하다... 기음 비 디 에이" at bounding box center [449, 358] width 66 height 22
click at [274, 391] on input "시도 완료..." at bounding box center [263, 397] width 58 height 22
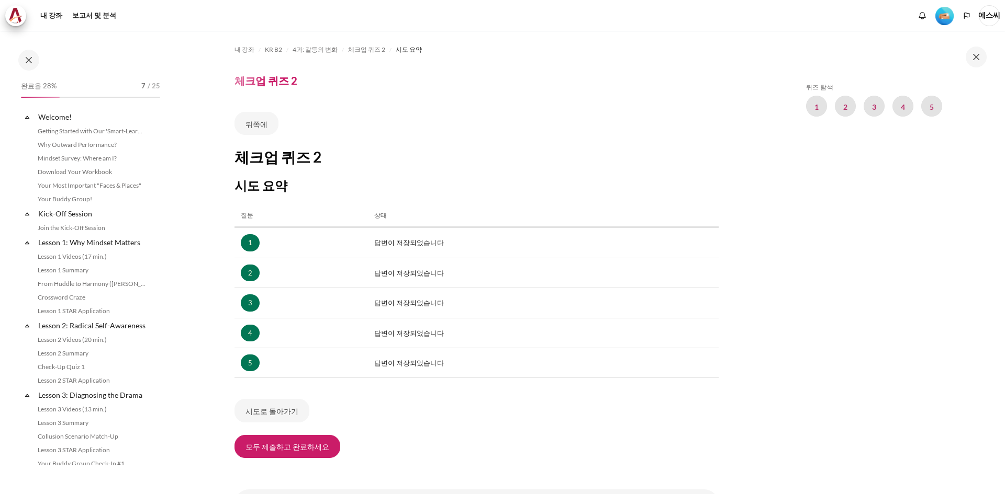
scroll to position [273, 0]
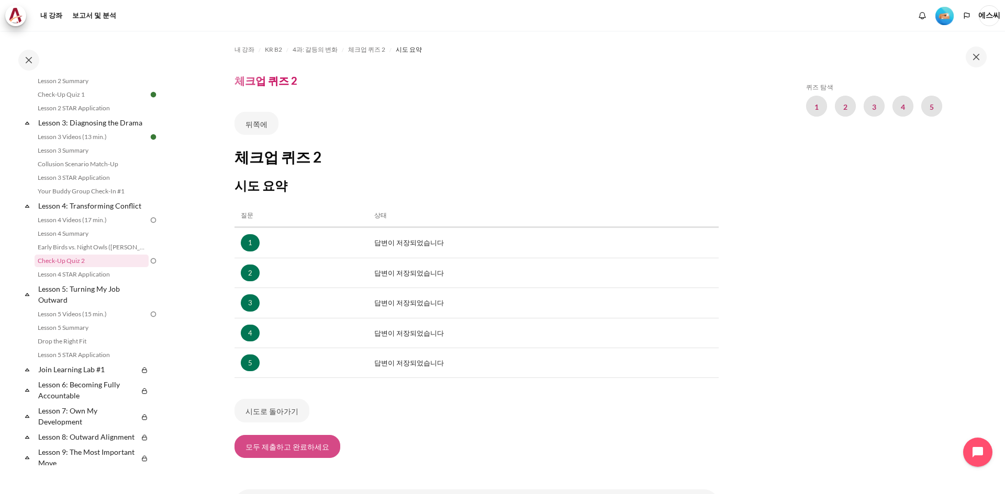
click at [301, 447] on font "모두 제출하고 완료하세요" at bounding box center [287, 447] width 84 height 9
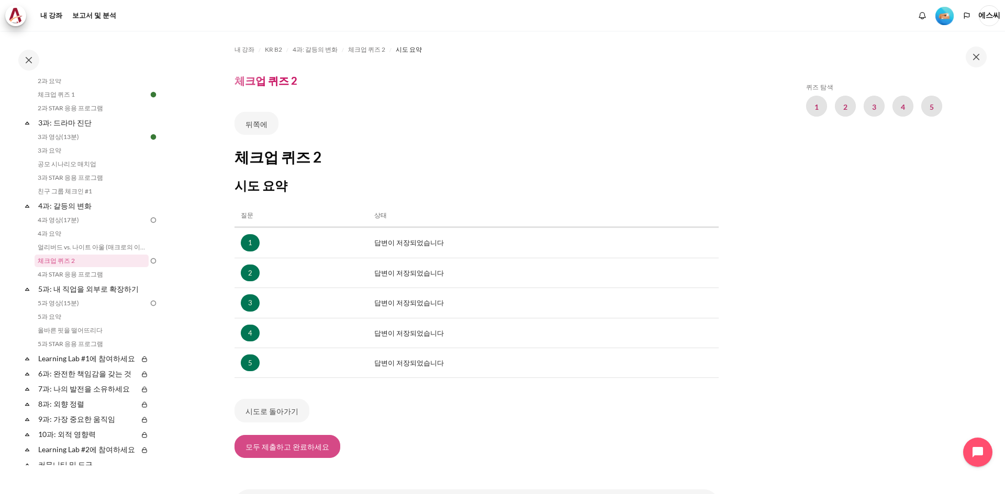
scroll to position [262, 0]
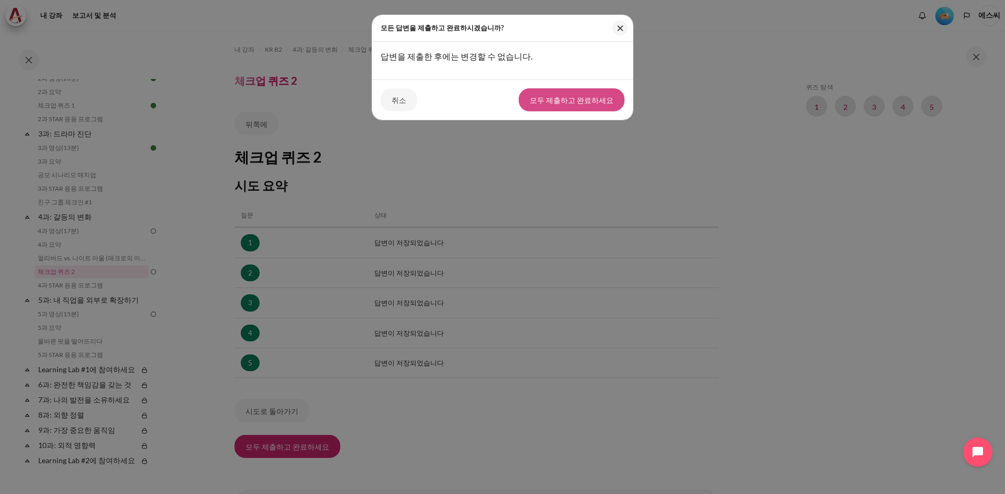
click at [590, 93] on button "모두 제출하고 완료하세요" at bounding box center [572, 99] width 106 height 23
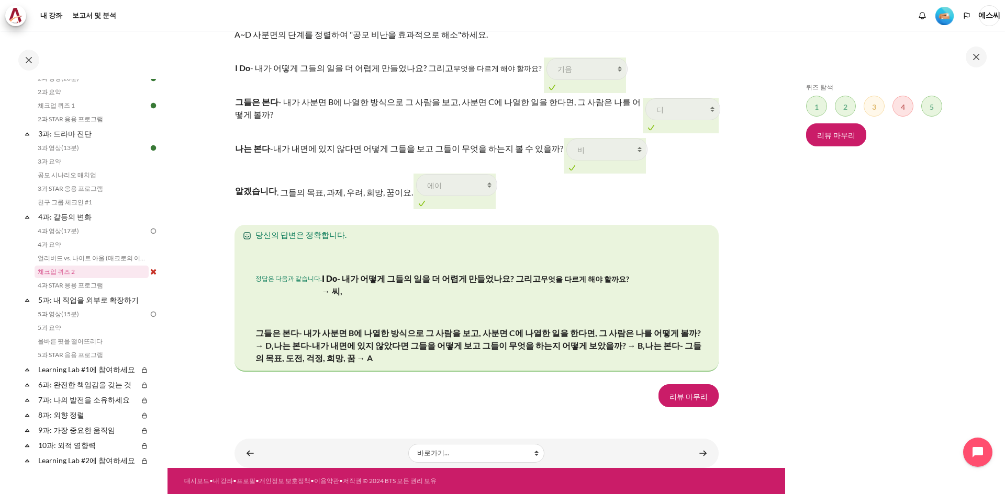
scroll to position [1693, 0]
click at [843, 139] on font "리뷰 마무리" at bounding box center [836, 135] width 38 height 9
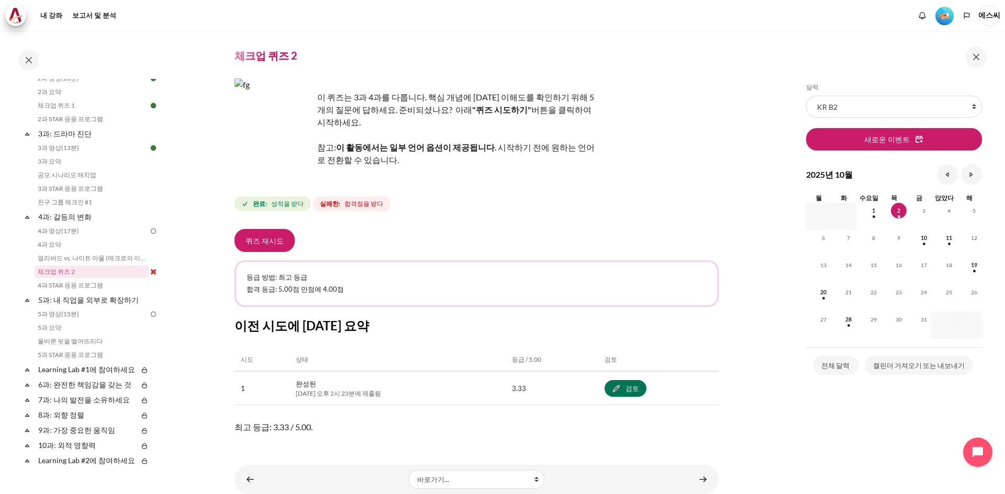
scroll to position [39, 0]
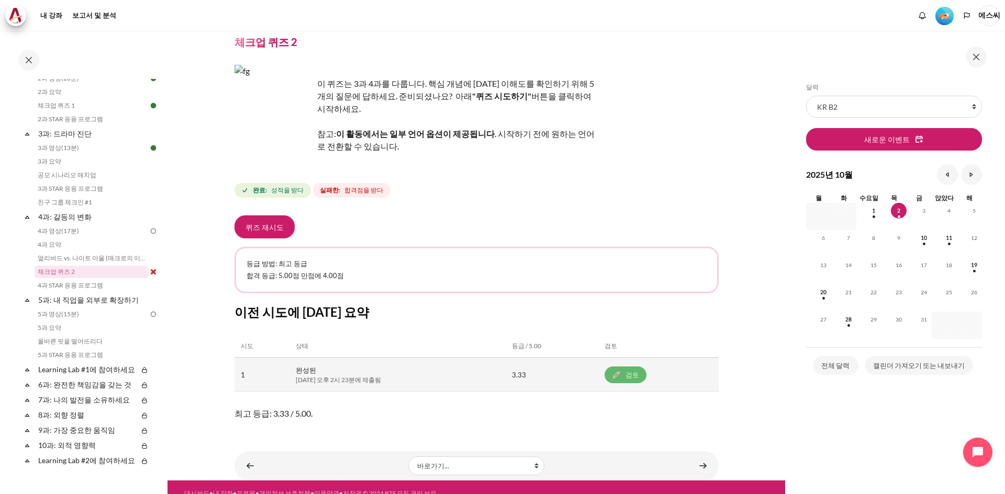
click at [639, 371] on font "검토" at bounding box center [632, 375] width 14 height 8
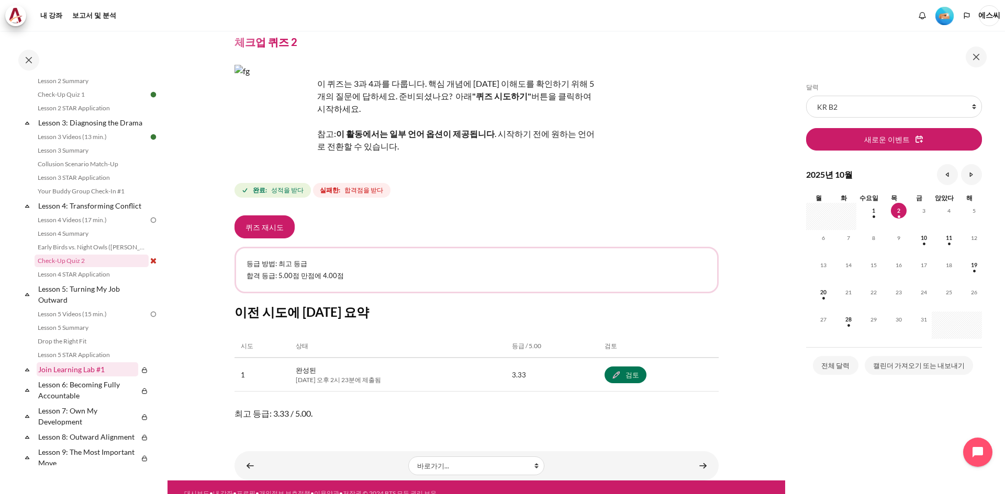
scroll to position [262, 0]
